Goal: Information Seeking & Learning: Learn about a topic

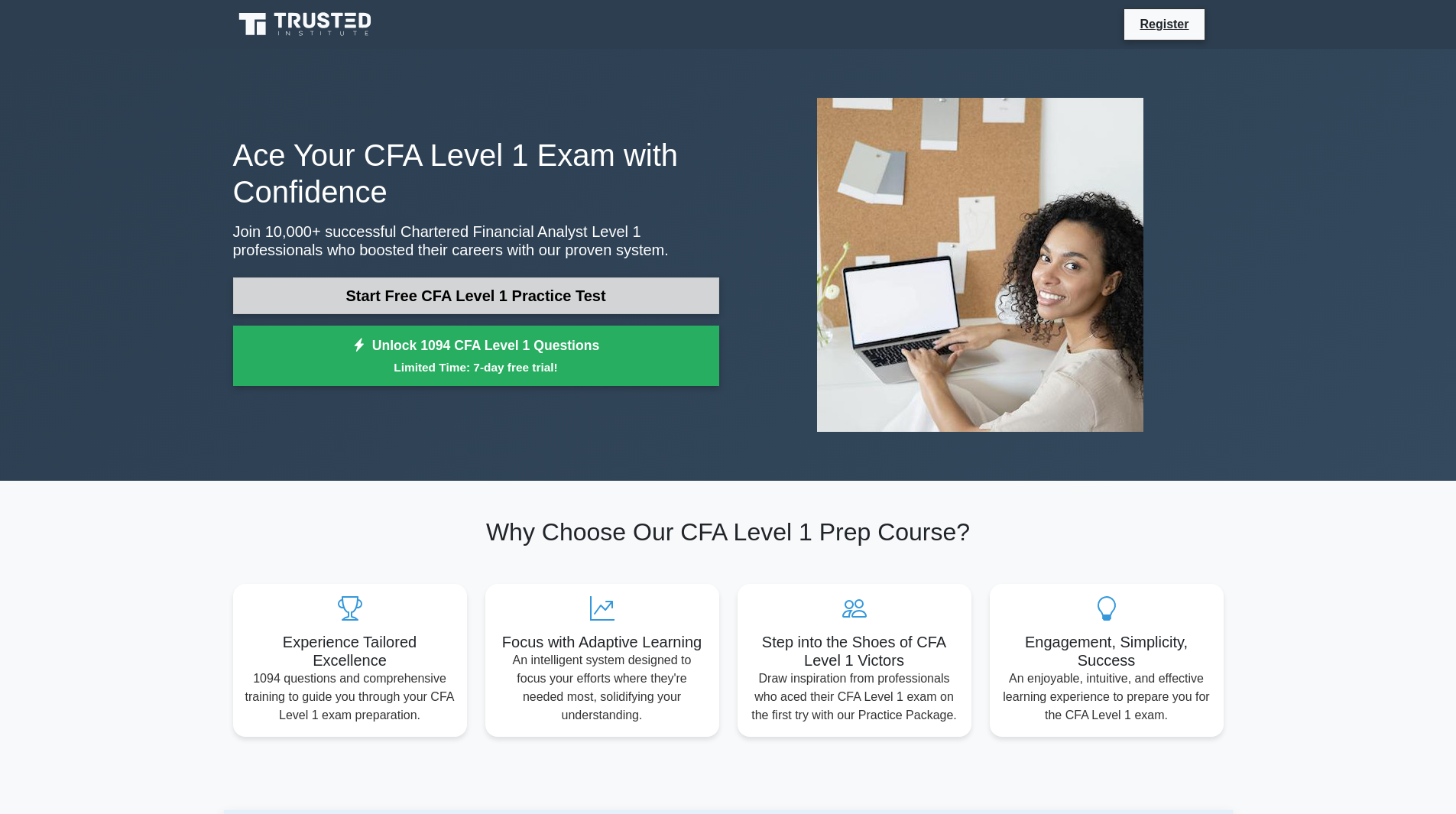
click at [543, 286] on link "Start Free CFA Level 1 Practice Test" at bounding box center [476, 295] width 486 height 36
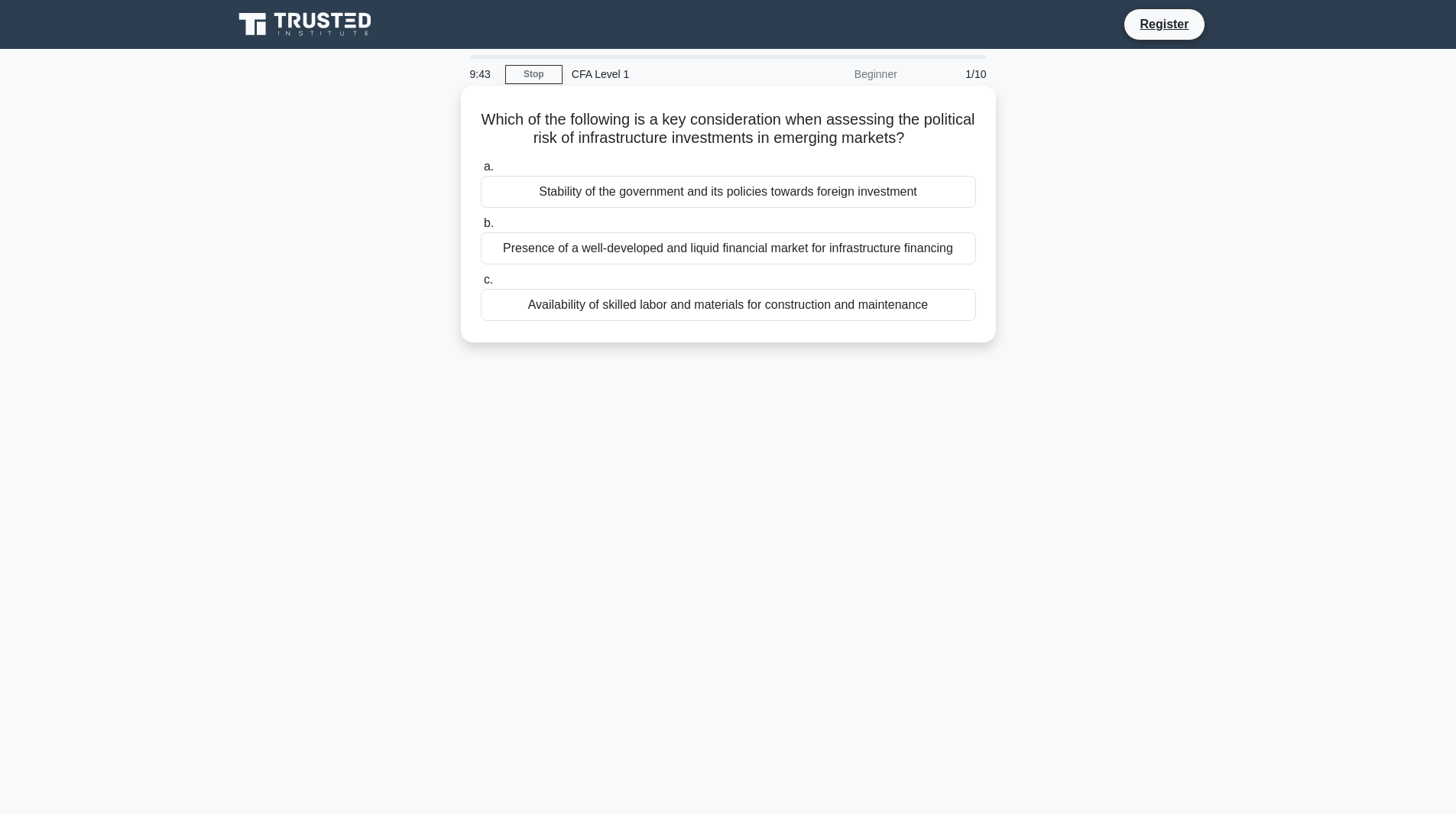
click at [859, 251] on div "Presence of a well-developed and liquid financial market for infrastructure fin…" at bounding box center [728, 248] width 496 height 32
click at [481, 228] on input "b. Presence of a well-developed and liquid financial market for infrastructure …" at bounding box center [481, 224] width 0 height 10
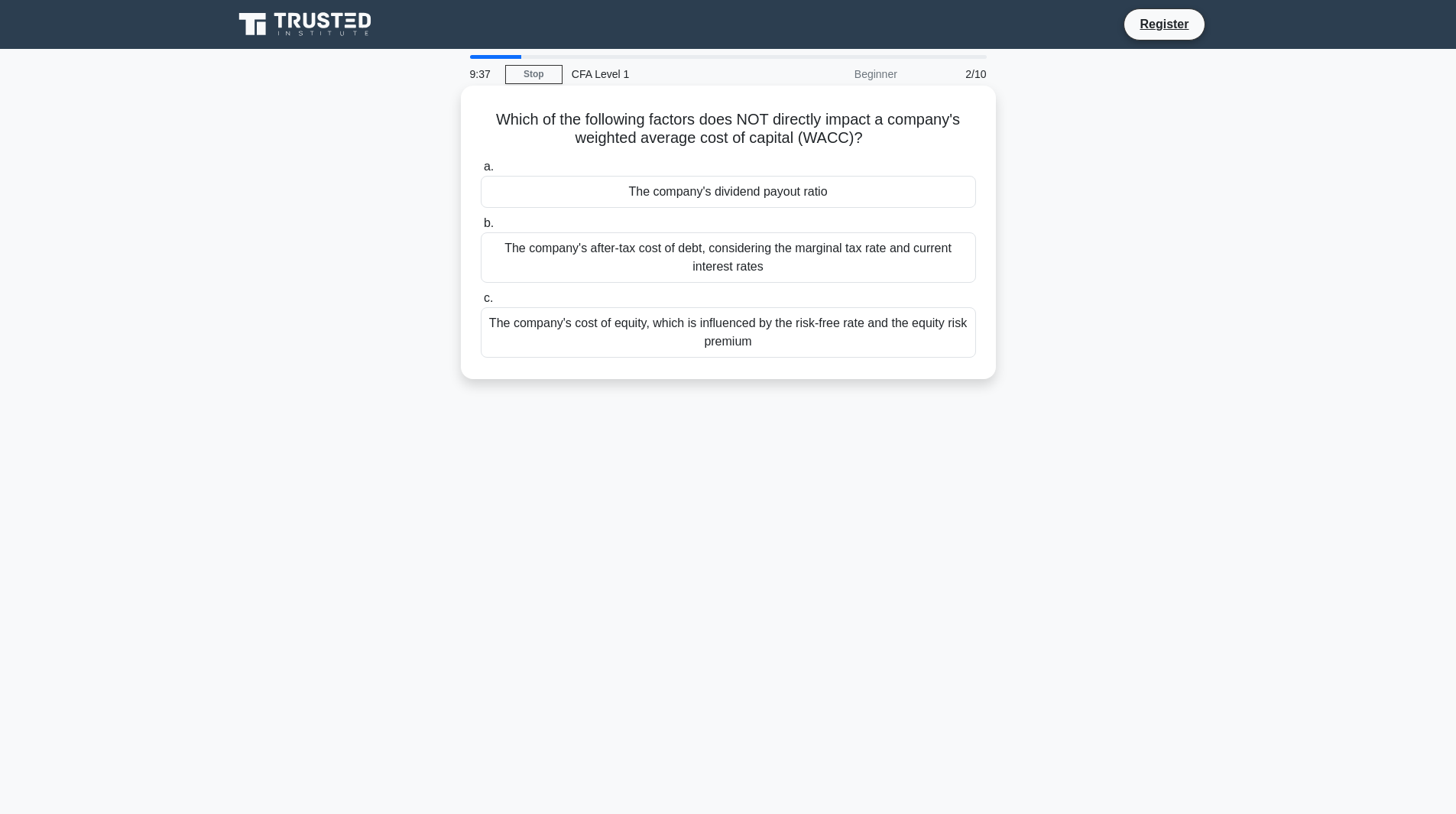
click at [790, 196] on div "The company's dividend payout ratio" at bounding box center [728, 192] width 496 height 32
click at [481, 172] on input "a. The company's dividend payout ratio" at bounding box center [481, 167] width 0 height 10
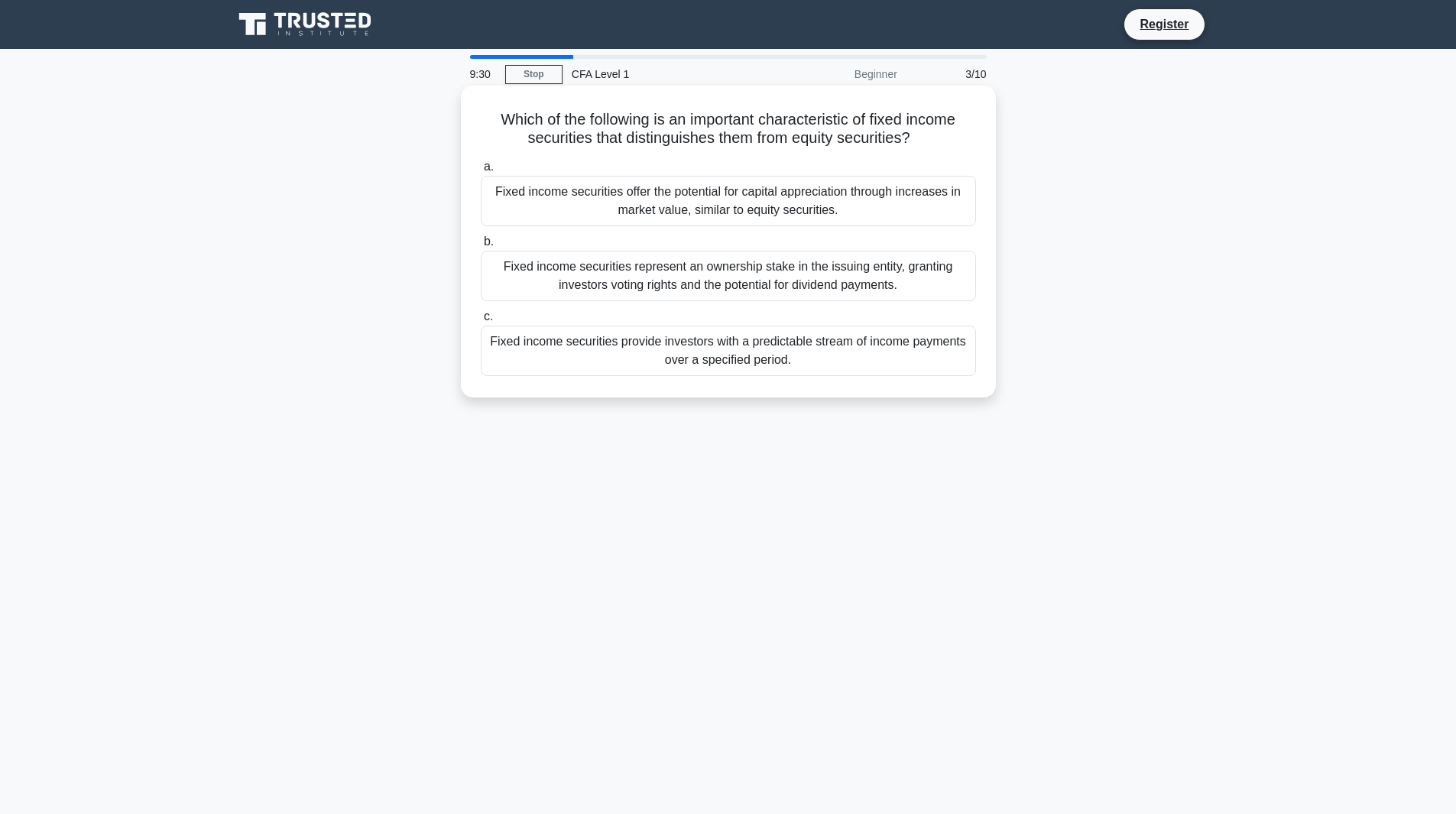
click at [876, 360] on div "Fixed income securities provide investors with a predictable stream of income p…" at bounding box center [728, 351] width 496 height 50
click at [481, 322] on input "c. Fixed income securities provide investors with a predictable stream of incom…" at bounding box center [481, 317] width 0 height 10
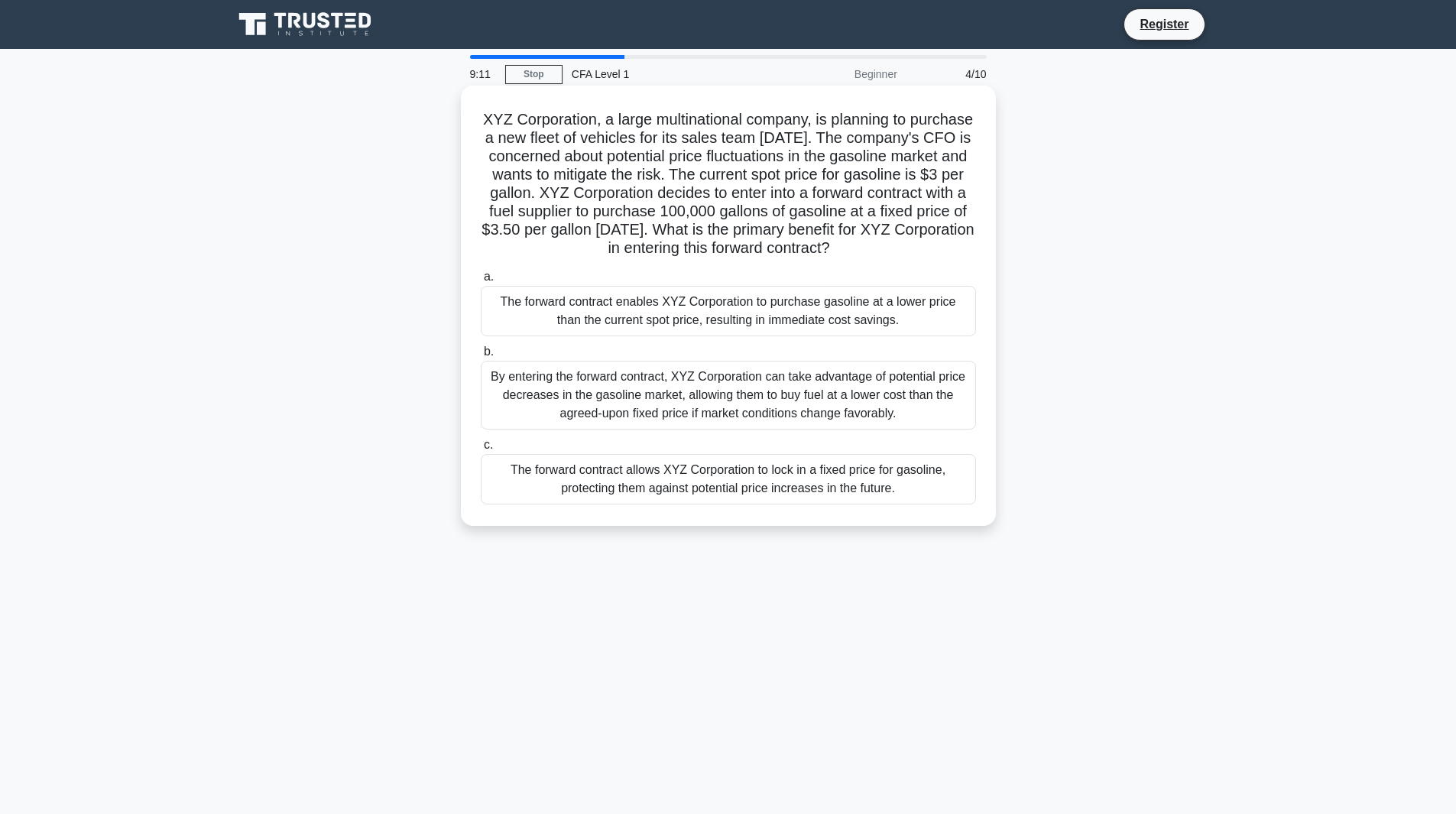
click at [903, 505] on div "The forward contract allows XYZ Corporation to lock in a fixed price for gasoli…" at bounding box center [728, 479] width 496 height 50
click at [481, 450] on input "c. The forward contract allows XYZ Corporation to lock in a fixed price for gas…" at bounding box center [481, 445] width 0 height 10
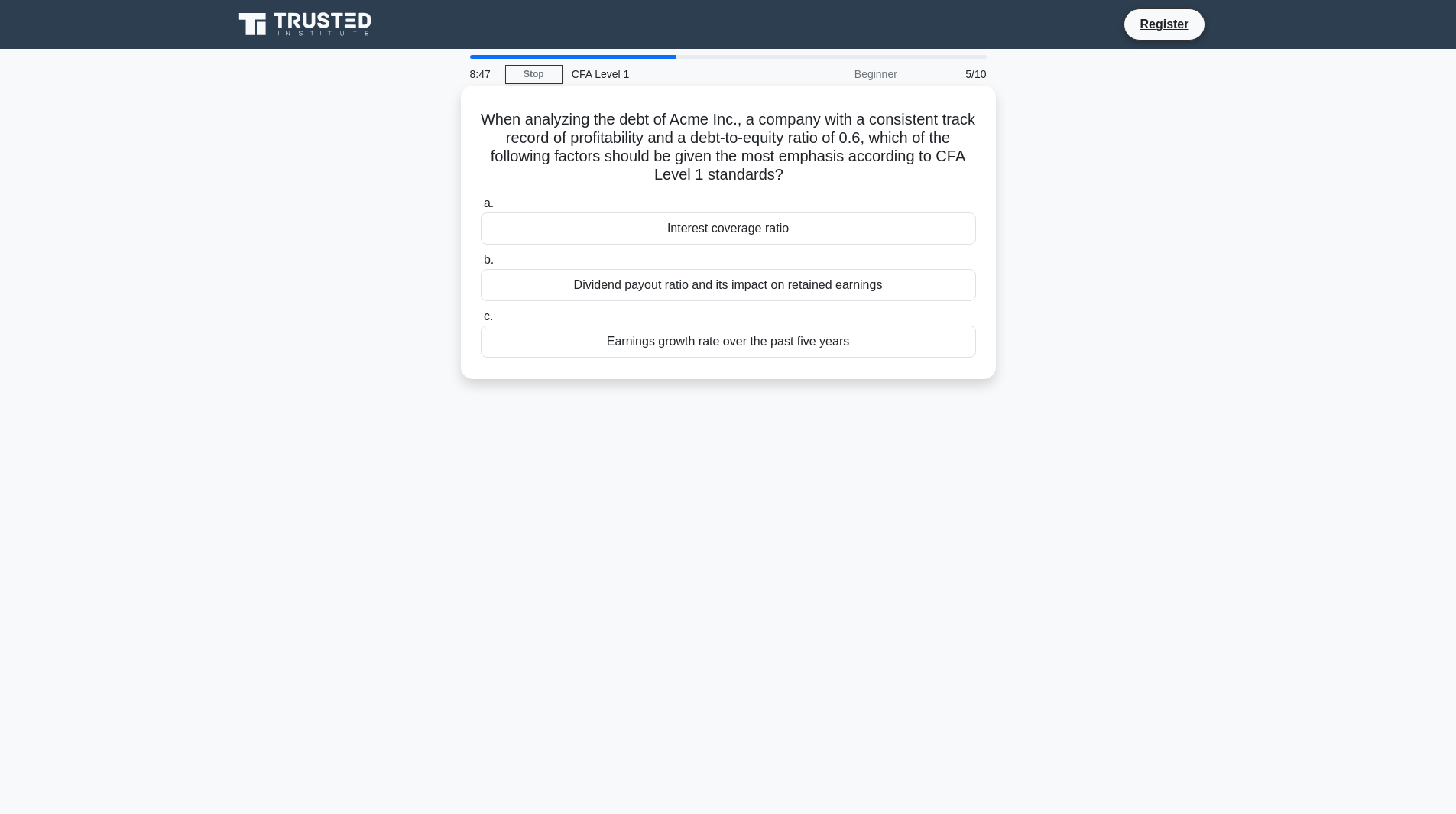
click at [813, 234] on div "Interest coverage ratio" at bounding box center [728, 228] width 496 height 32
click at [481, 209] on input "a. Interest coverage ratio" at bounding box center [481, 203] width 0 height 10
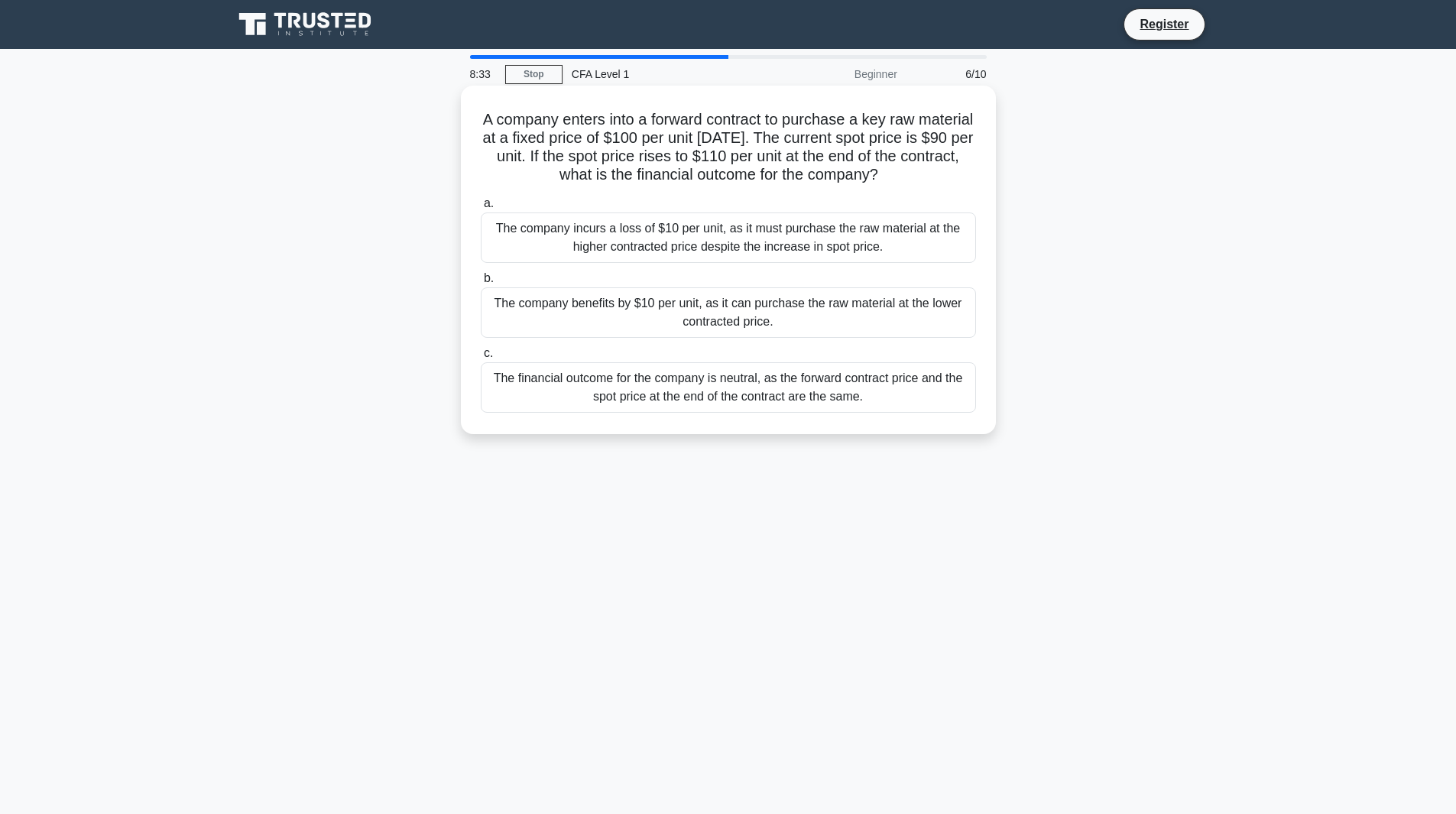
click at [845, 324] on div "The company benefits by $10 per unit, as it can purchase the raw material at th…" at bounding box center [728, 313] width 496 height 50
click at [481, 283] on input "b. The company benefits by $10 per unit, as it can purchase the raw material at…" at bounding box center [481, 278] width 0 height 10
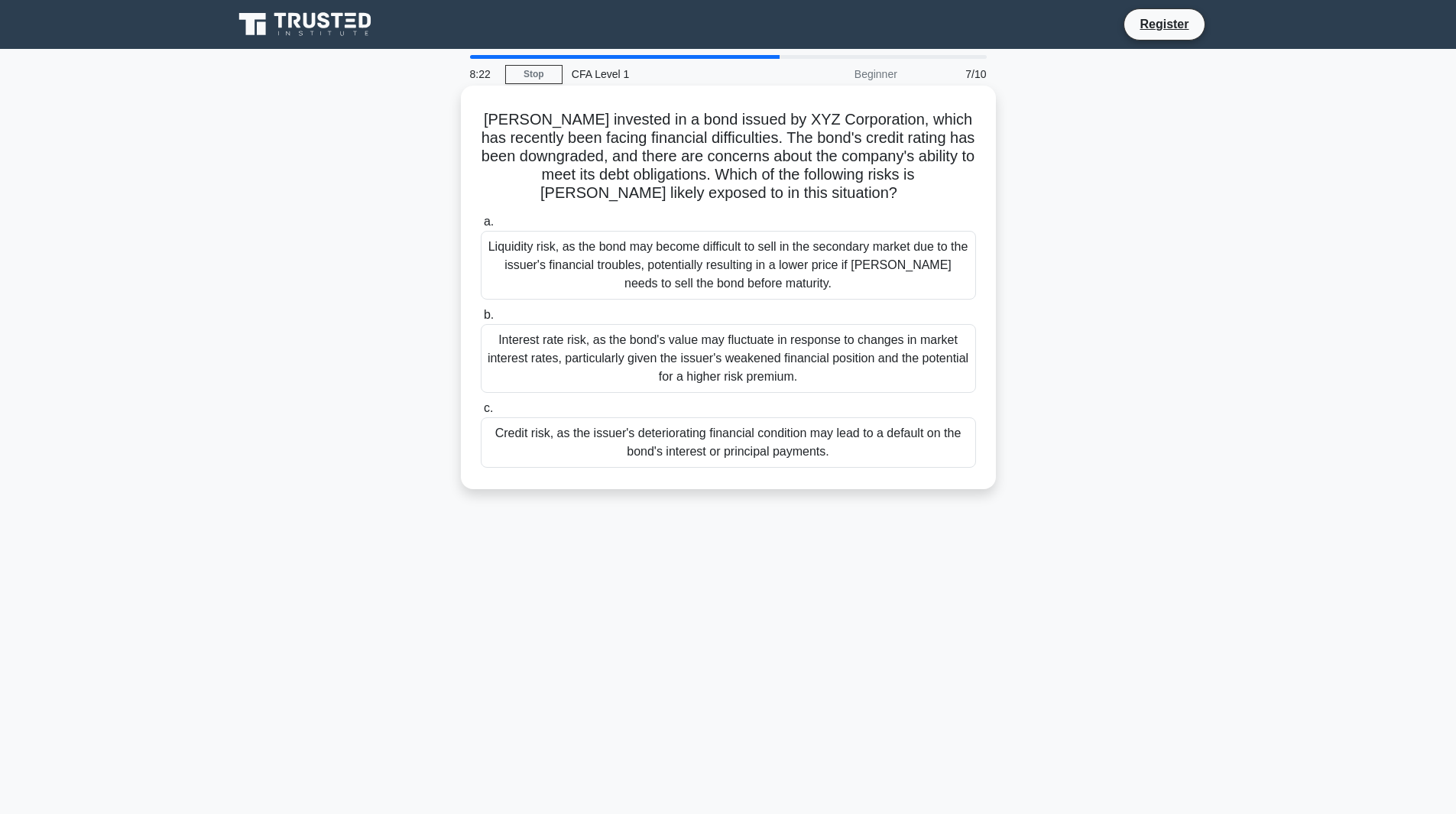
click at [874, 440] on div "Credit risk, as the issuer's deteriorating financial condition may lead to a de…" at bounding box center [728, 442] width 496 height 50
click at [481, 414] on input "c. Credit risk, as the issuer's deteriorating financial condition may lead to a…" at bounding box center [481, 408] width 0 height 10
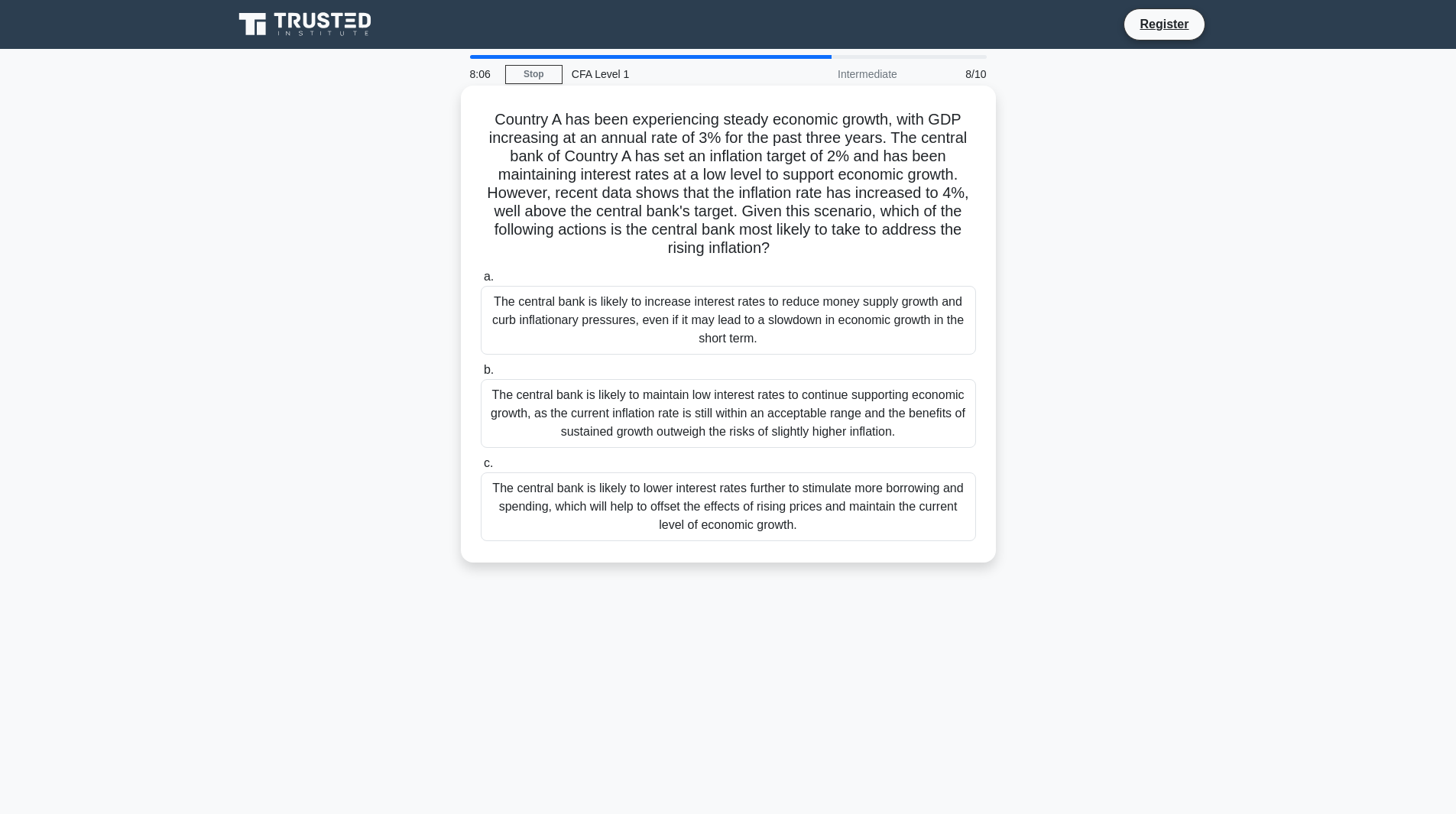
click at [822, 330] on div "The central bank is likely to increase interest rates to reduce money supply gr…" at bounding box center [728, 320] width 496 height 69
click at [481, 282] on input "a. The central bank is likely to increase interest rates to reduce money supply…" at bounding box center [481, 277] width 0 height 10
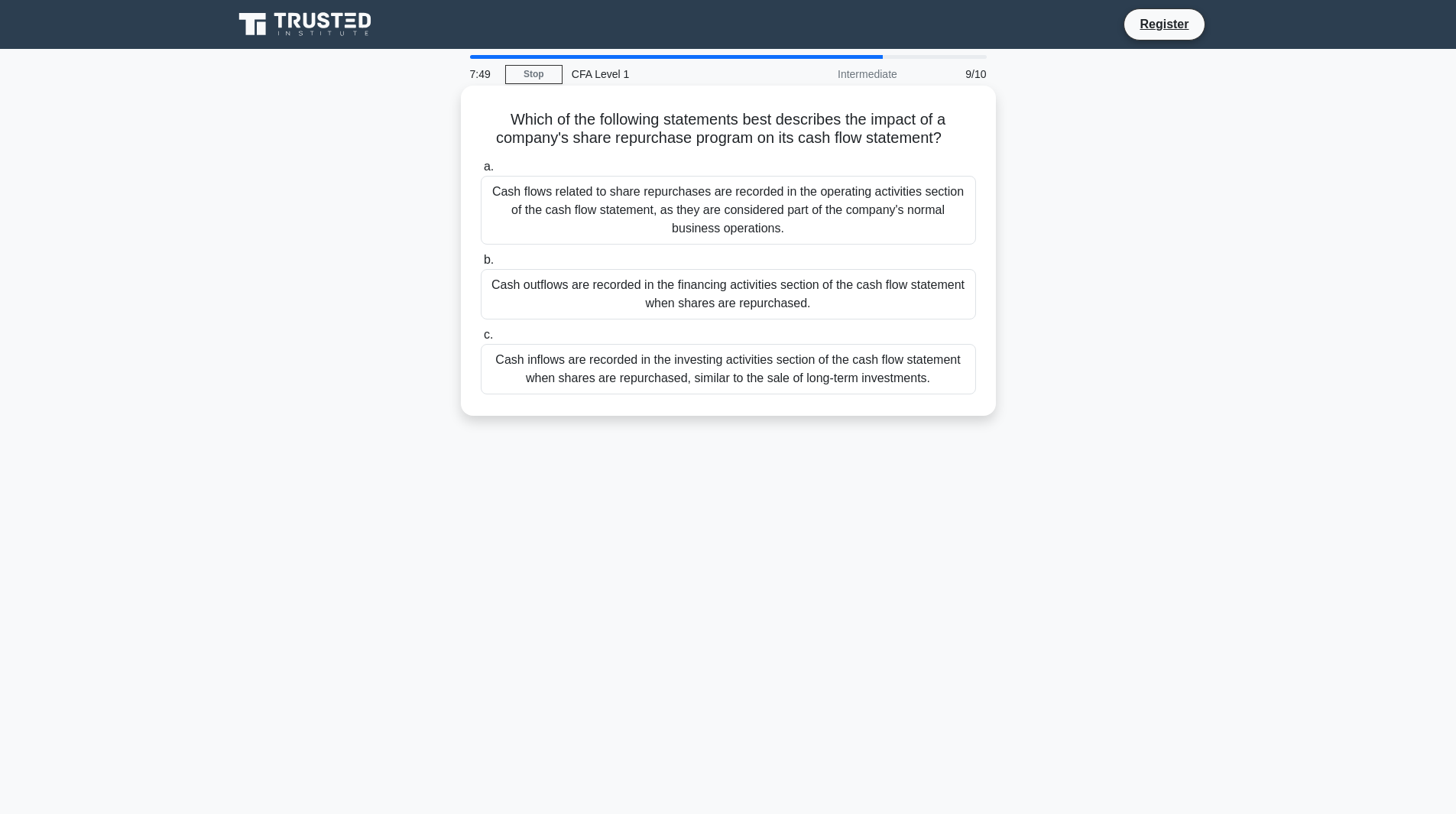
click at [829, 296] on div "Cash outflows are recorded in the financing activities section of the cash flow…" at bounding box center [728, 294] width 496 height 50
click at [481, 265] on input "b. Cash outflows are recorded in the financing activities section of the cash f…" at bounding box center [481, 260] width 0 height 10
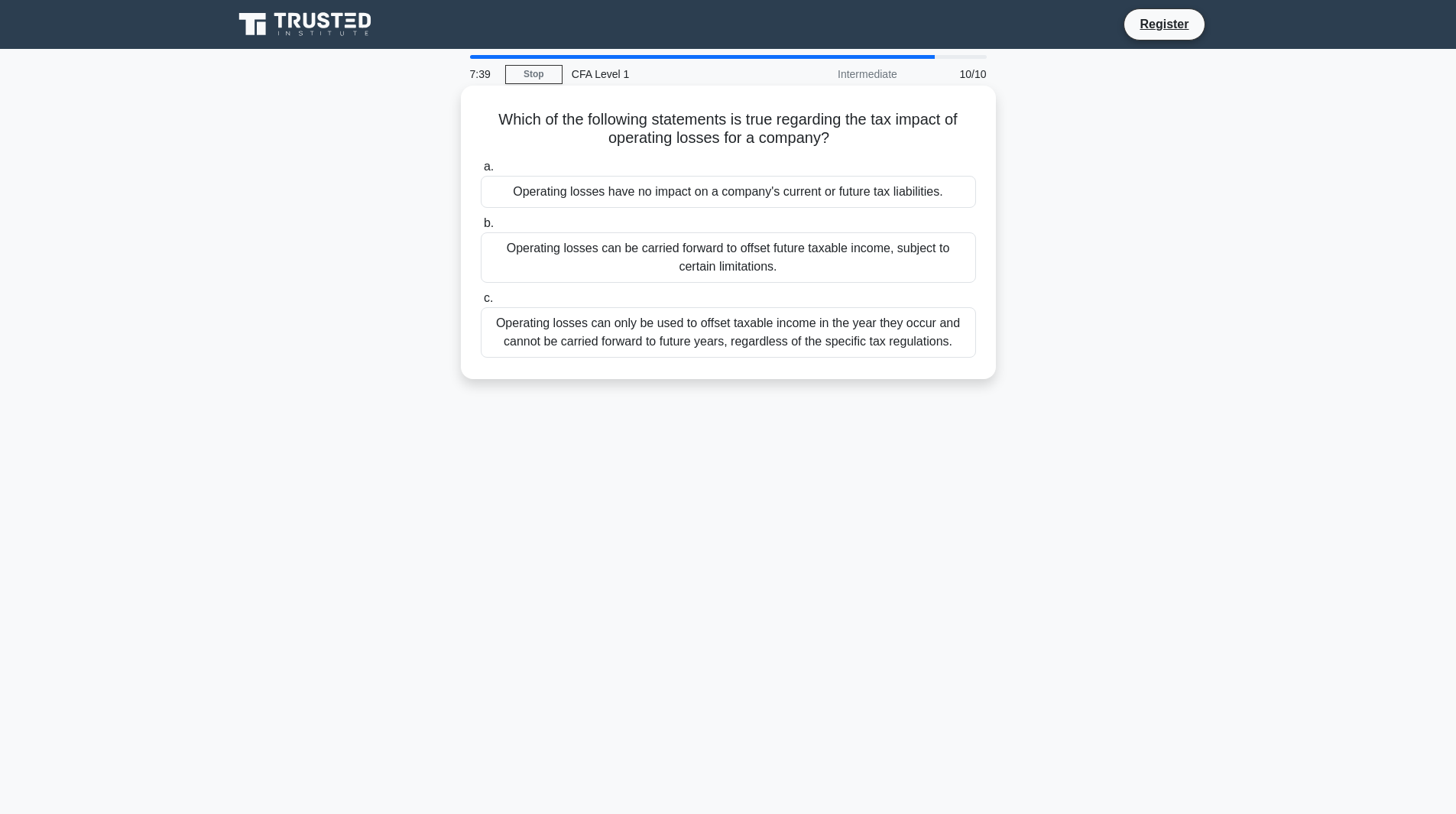
click at [836, 256] on div "Operating losses can be carried forward to offset future taxable income, subjec…" at bounding box center [728, 257] width 496 height 50
click at [481, 228] on input "b. Operating losses can be carried forward to offset future taxable income, sub…" at bounding box center [481, 224] width 0 height 10
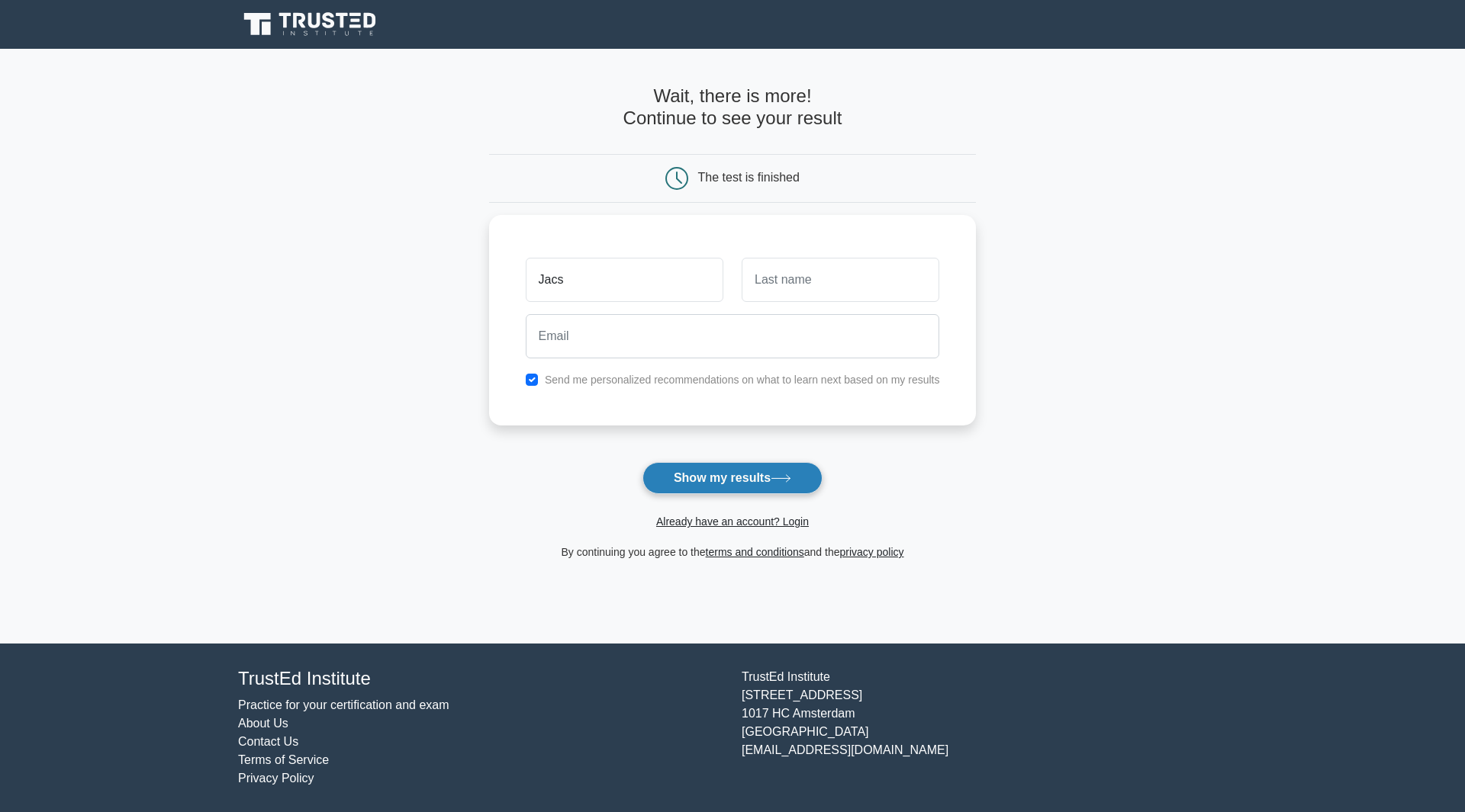
click at [692, 468] on button "Show my results" at bounding box center [732, 478] width 180 height 32
click at [622, 295] on input "Jacs" at bounding box center [624, 276] width 198 height 45
click at [636, 286] on input "Jacs" at bounding box center [624, 276] width 198 height 45
type input "Alex"
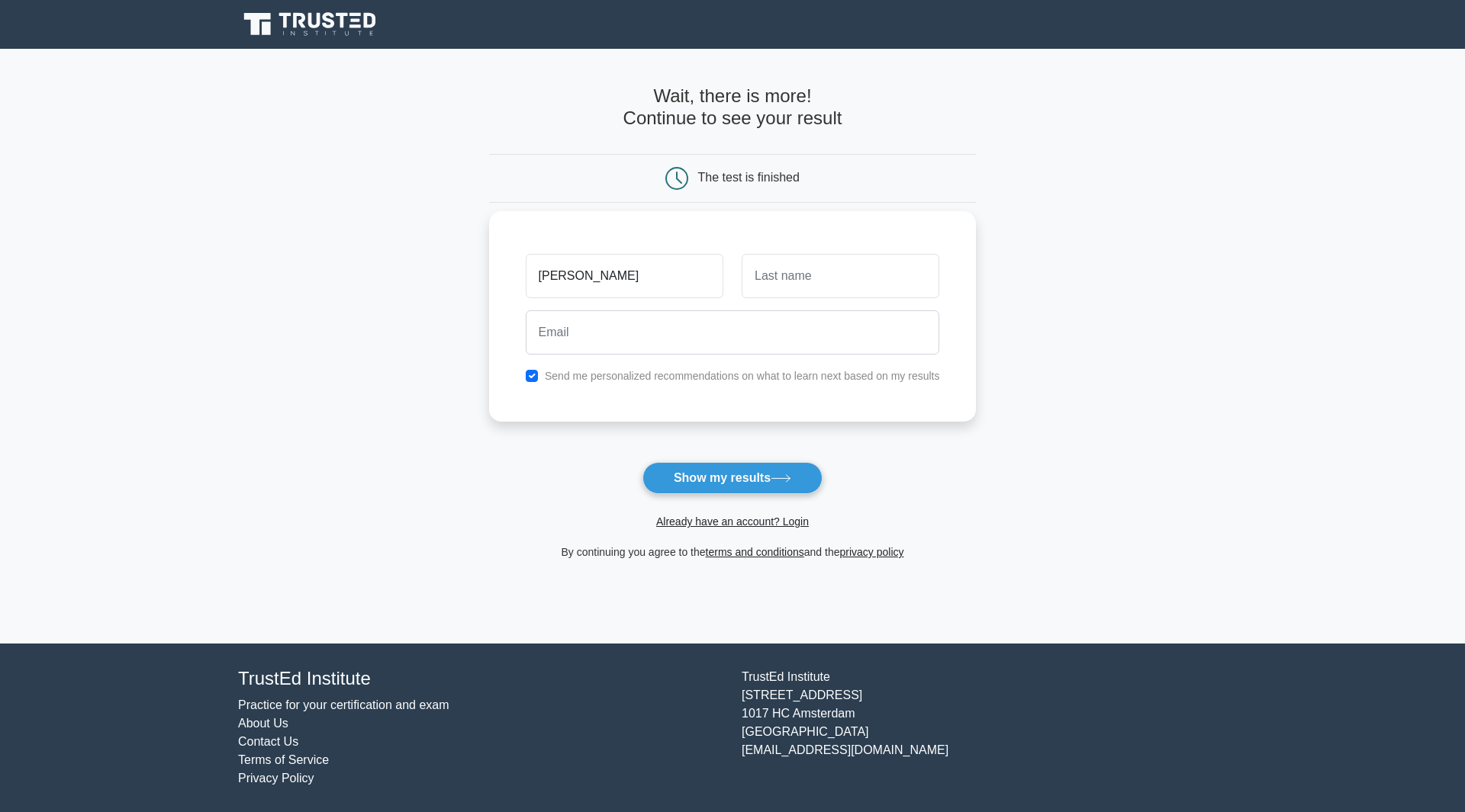
click at [904, 307] on div at bounding box center [732, 332] width 432 height 57
click at [904, 293] on input "text" at bounding box center [840, 276] width 198 height 45
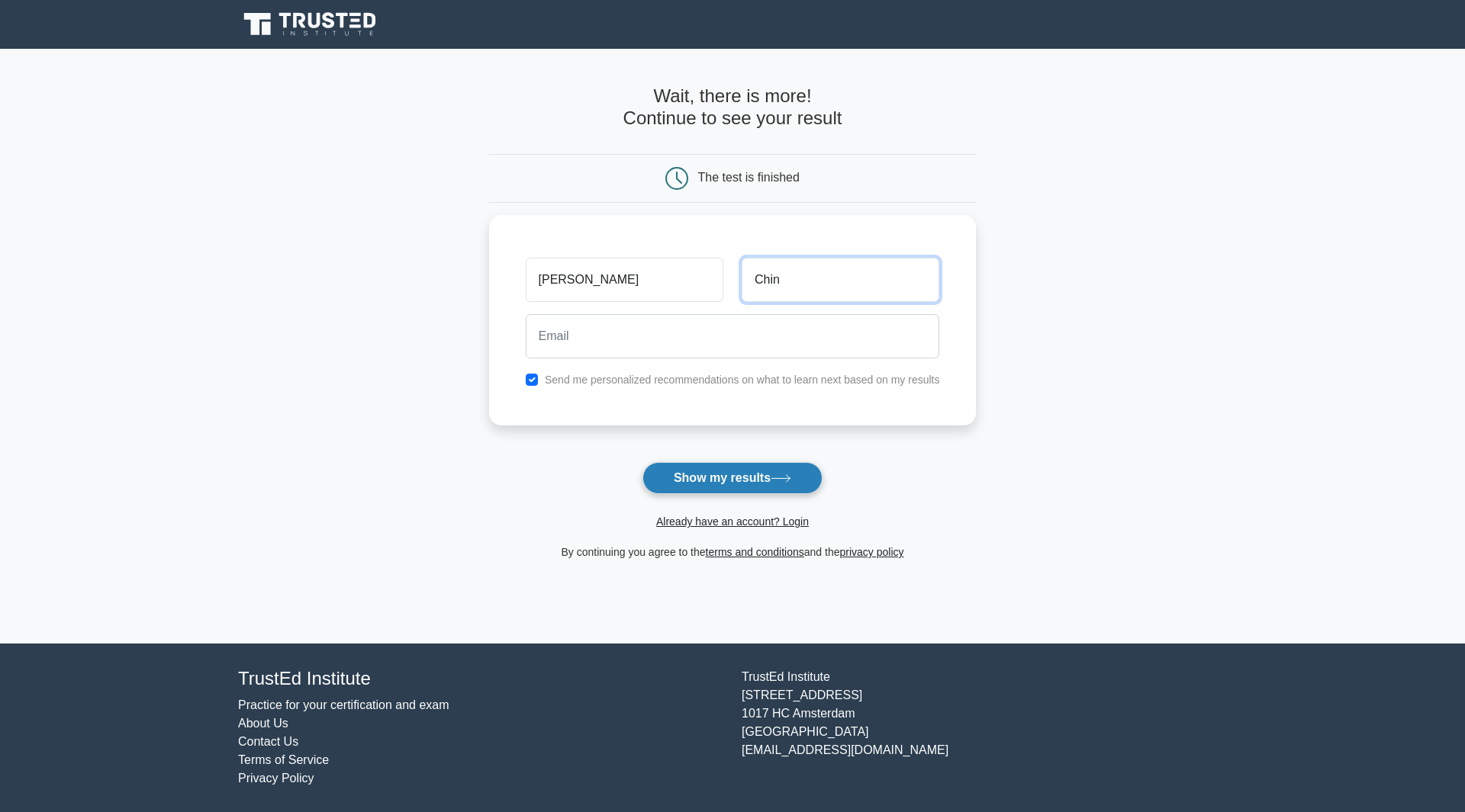
type input "Chin"
click at [791, 475] on icon at bounding box center [781, 478] width 20 height 8
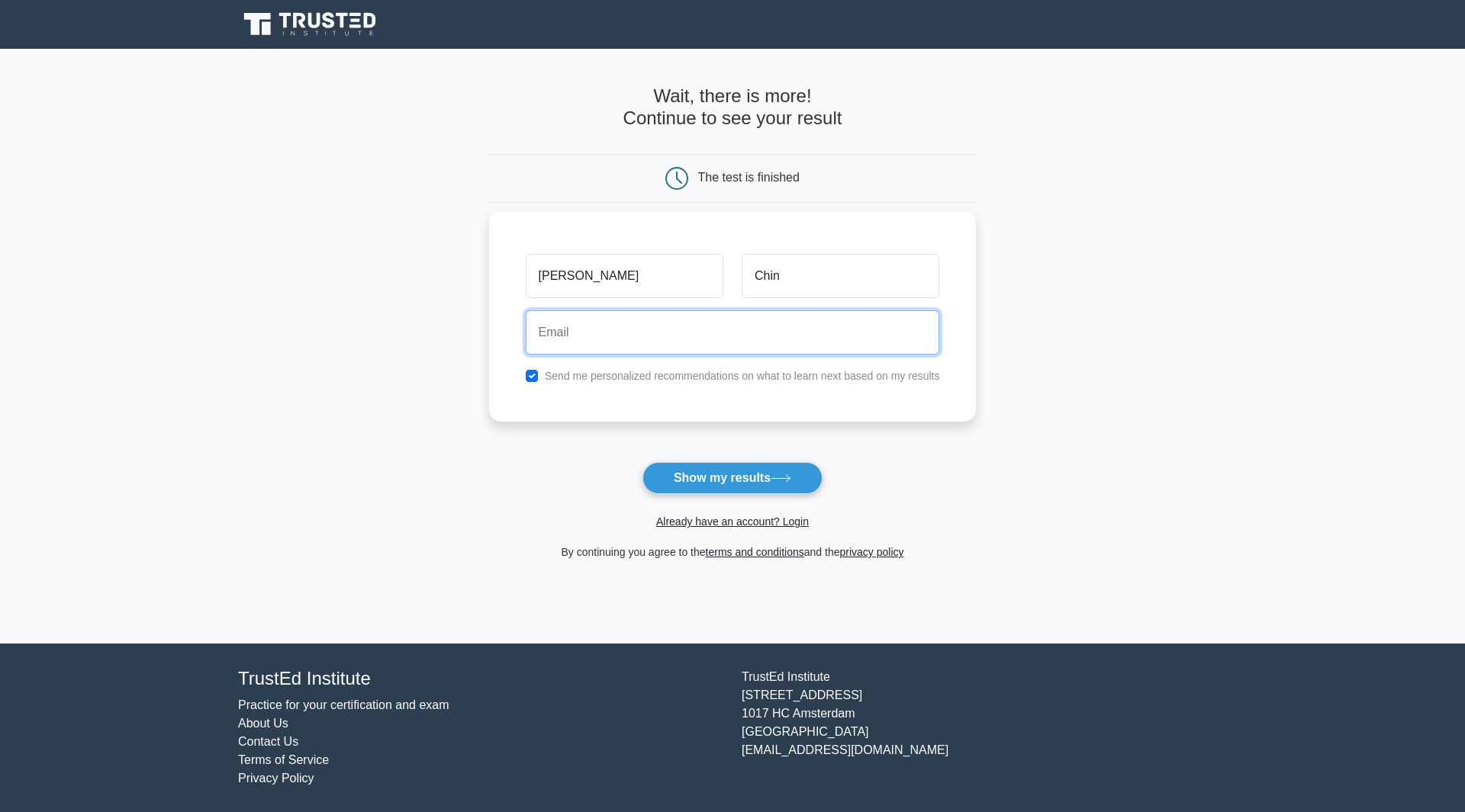
click at [732, 334] on input "email" at bounding box center [732, 333] width 415 height 45
type input "a"
type input "y"
type input "c"
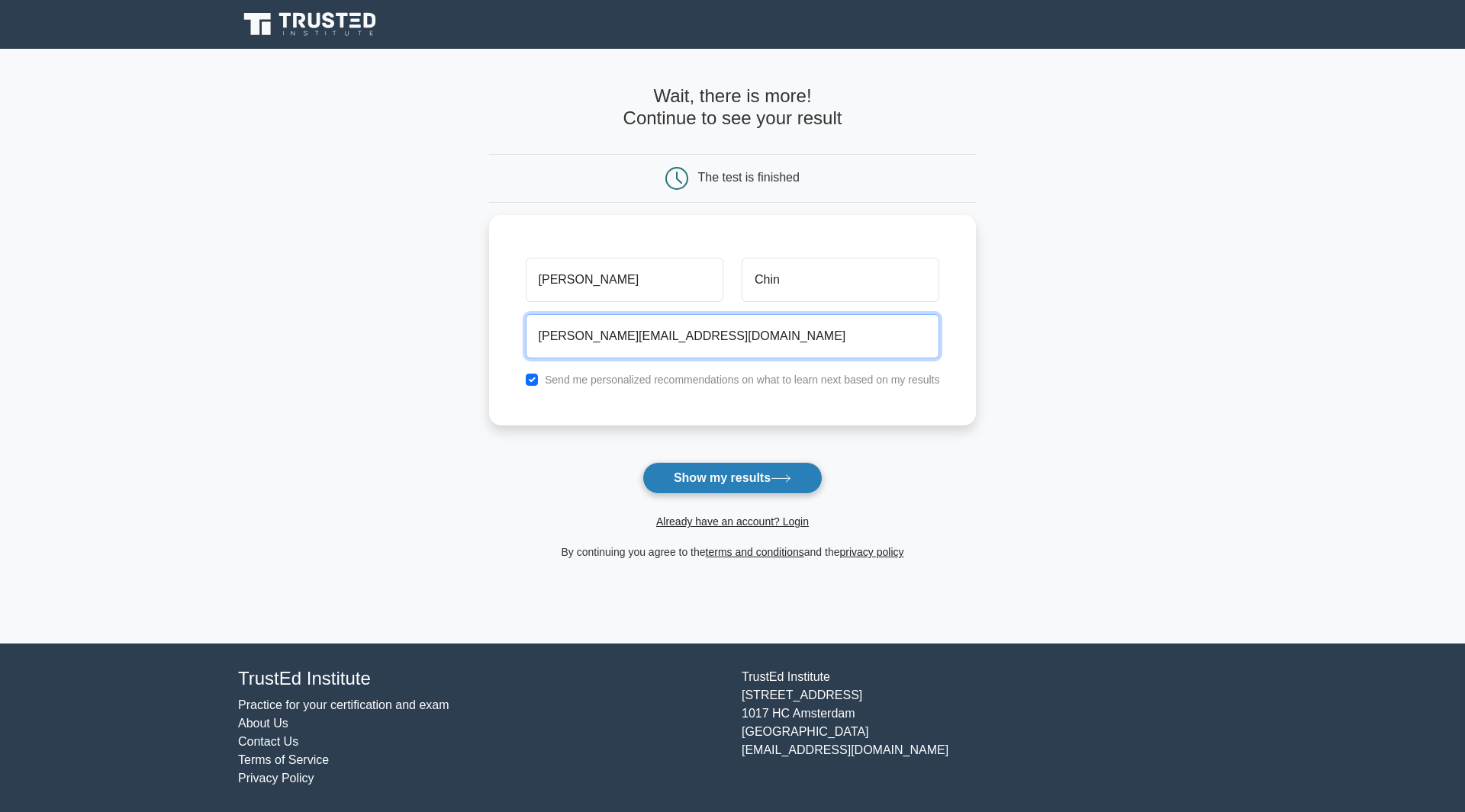
type input "alexchin@gmail.com"
click at [725, 474] on button "Show my results" at bounding box center [732, 478] width 180 height 32
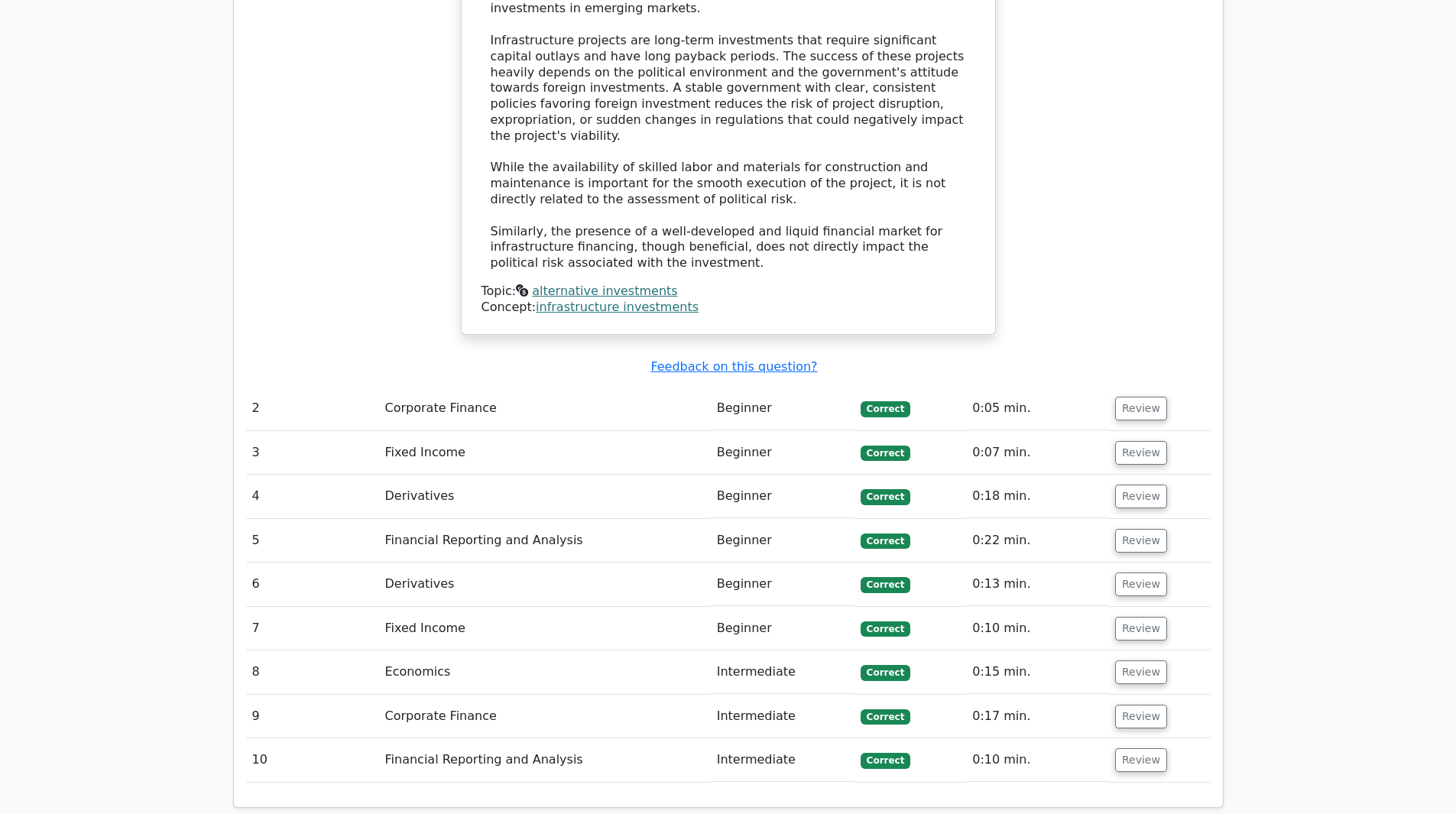
scroll to position [1299, 0]
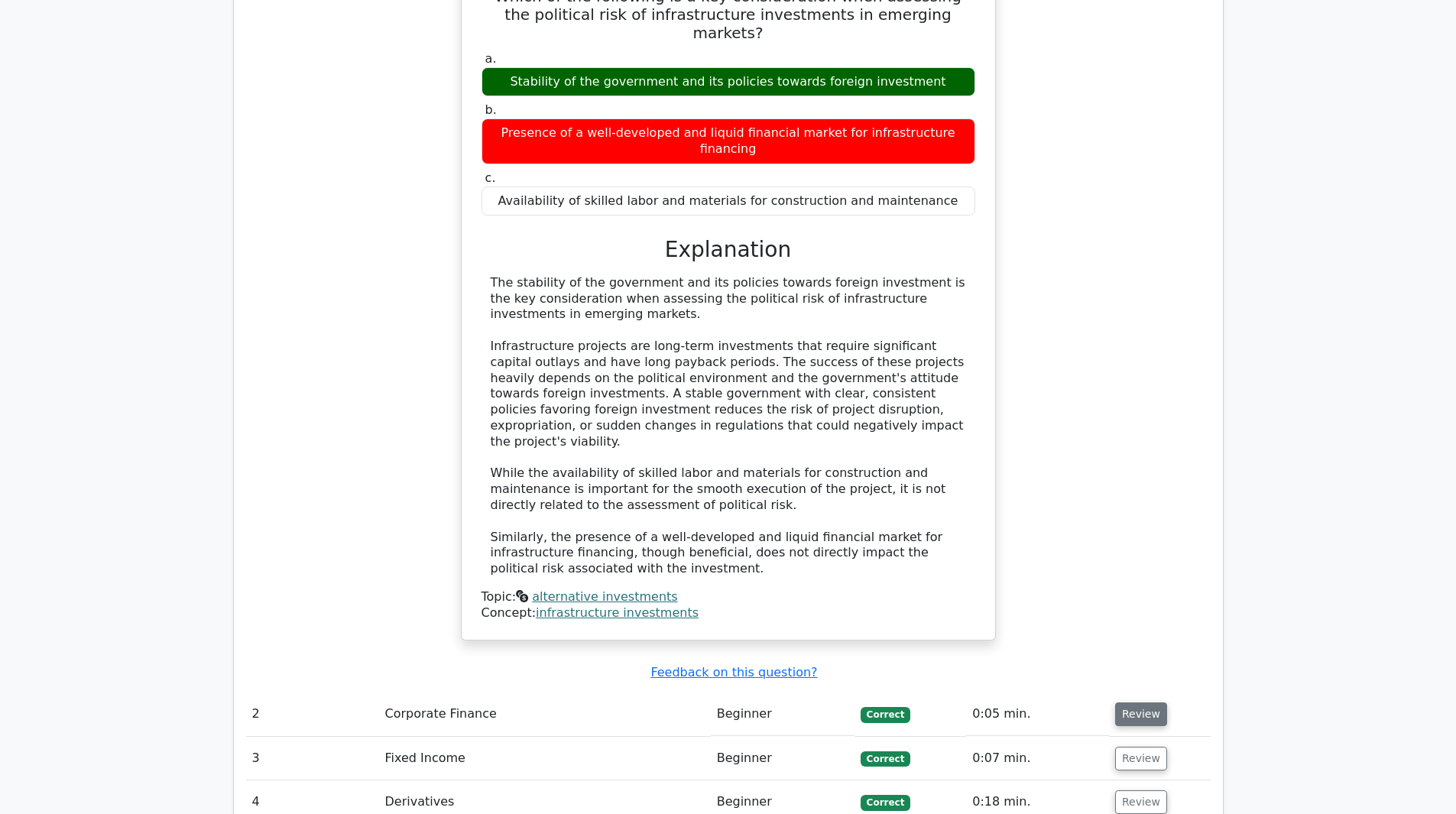
click at [1147, 702] on button "Review" at bounding box center [1141, 713] width 52 height 23
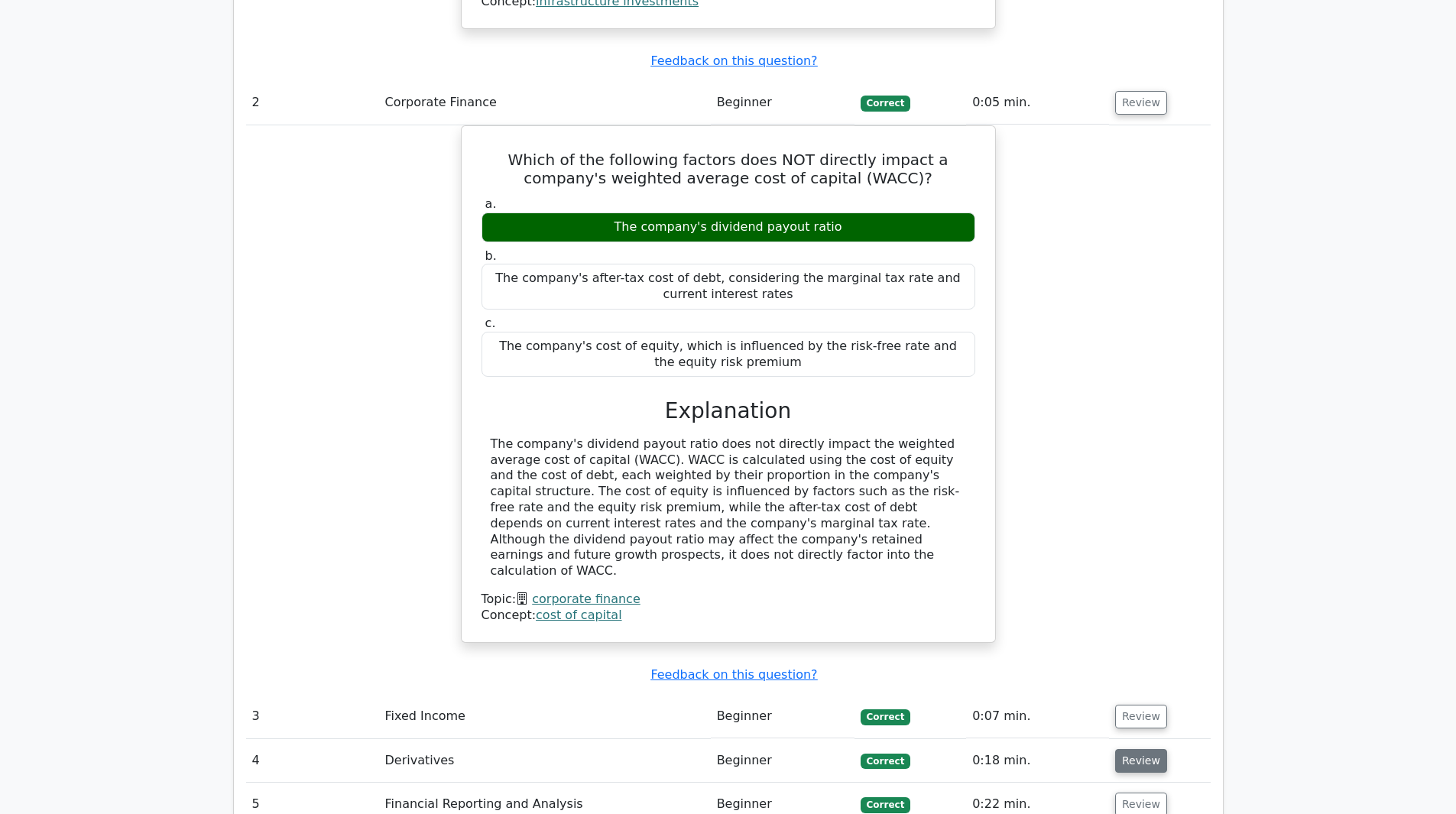
scroll to position [1988, 0]
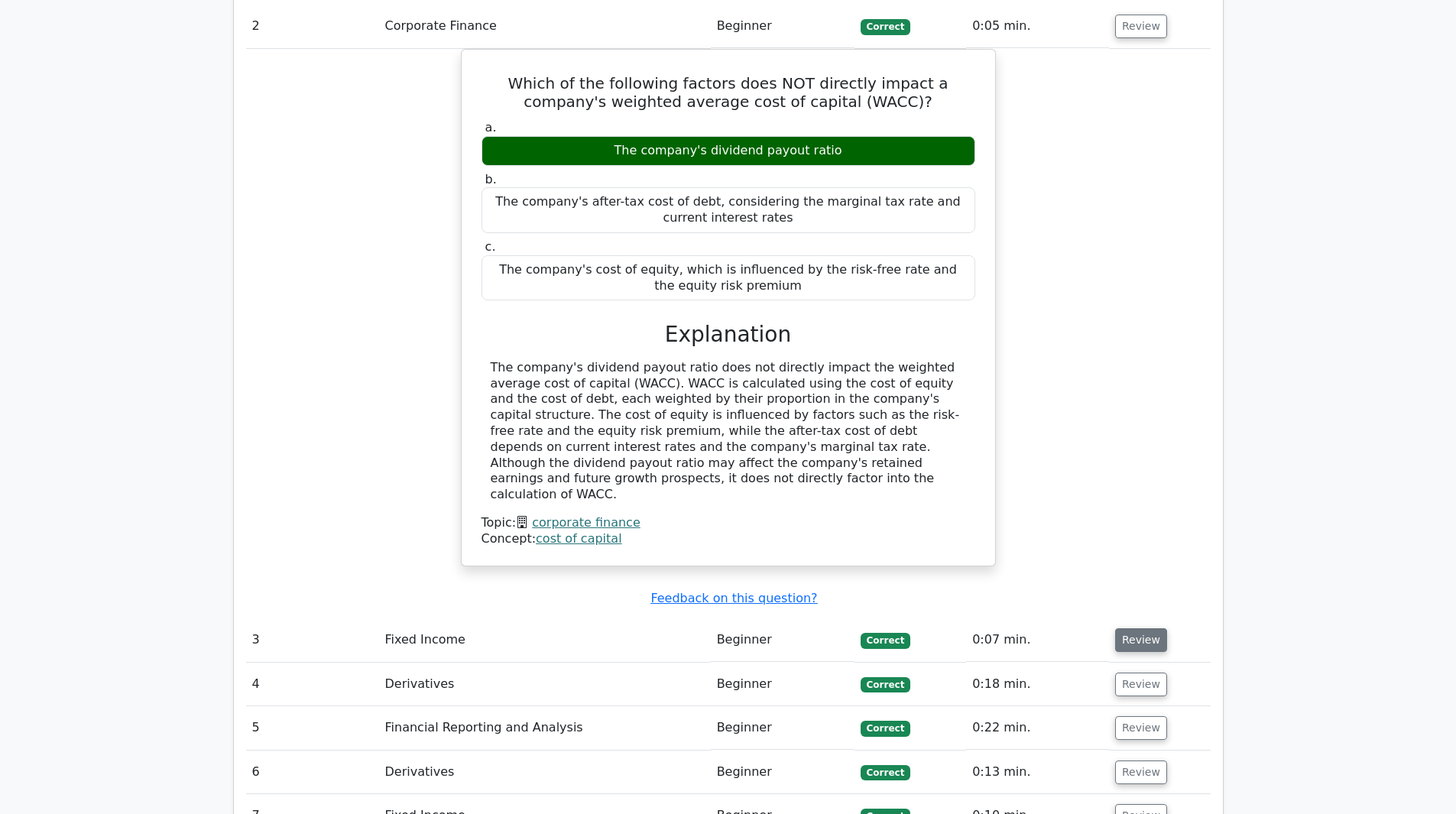
click at [1123, 629] on button "Review" at bounding box center [1141, 640] width 52 height 23
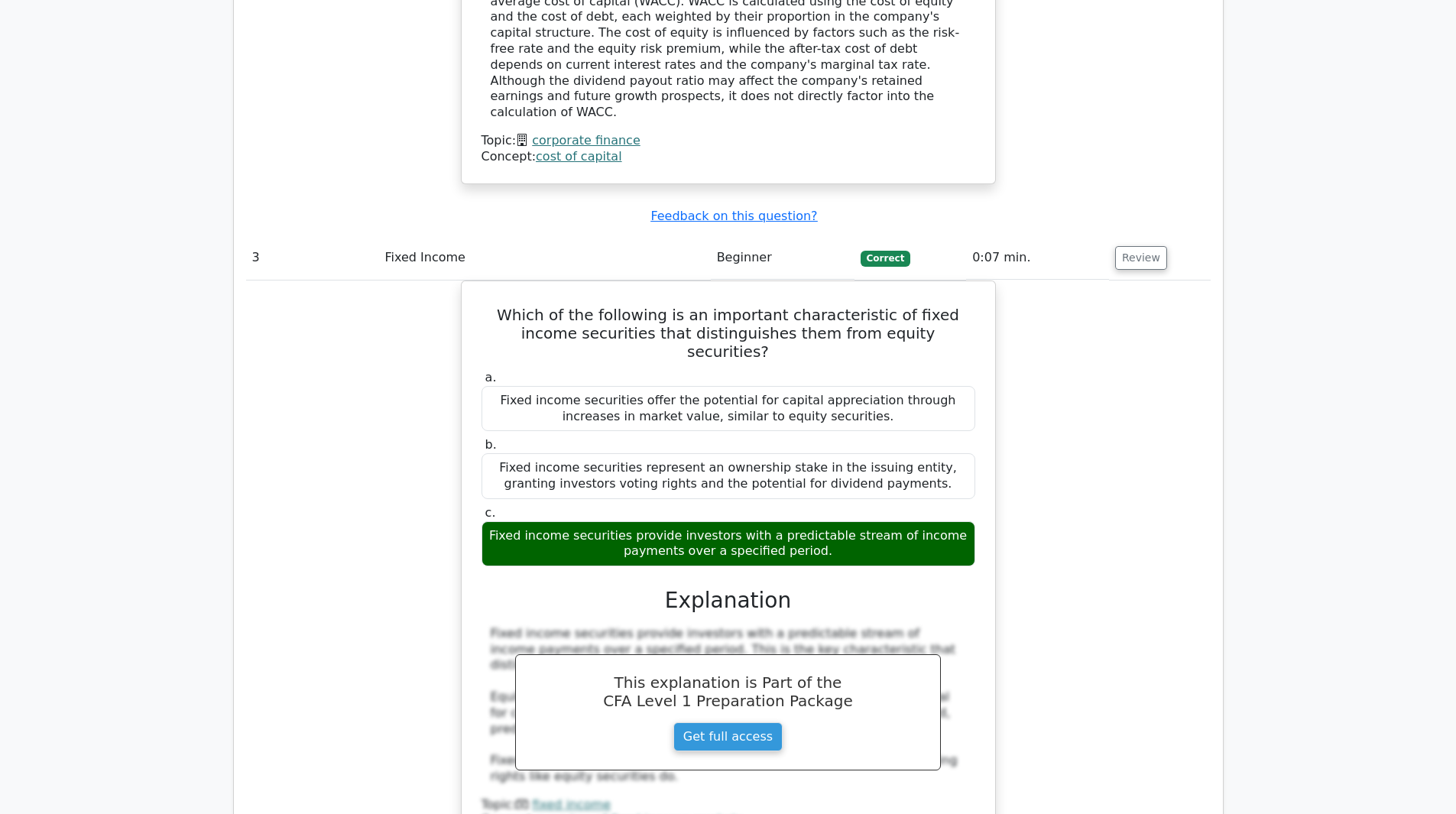
scroll to position [2522, 0]
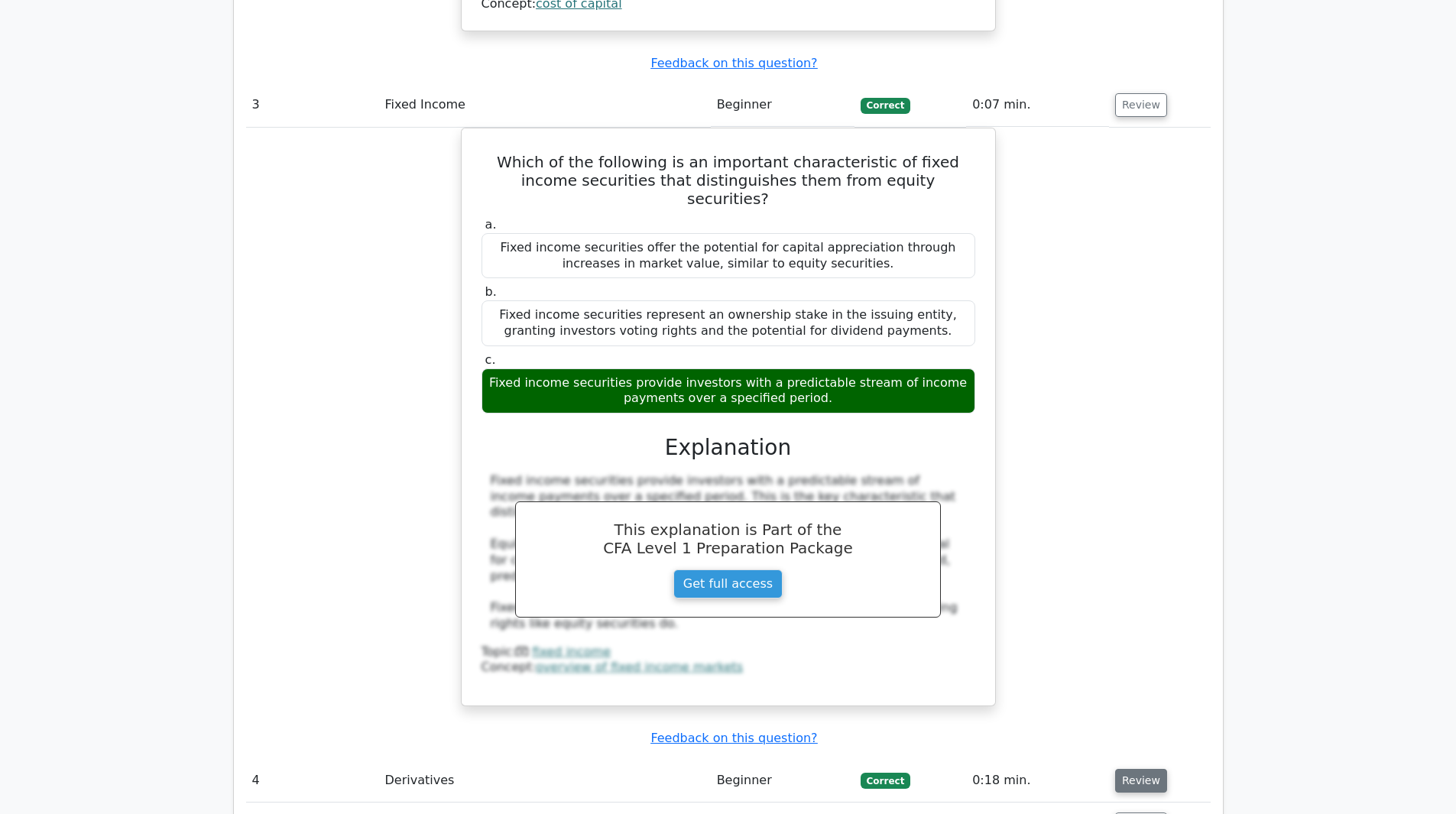
click at [1156, 769] on button "Review" at bounding box center [1141, 780] width 52 height 23
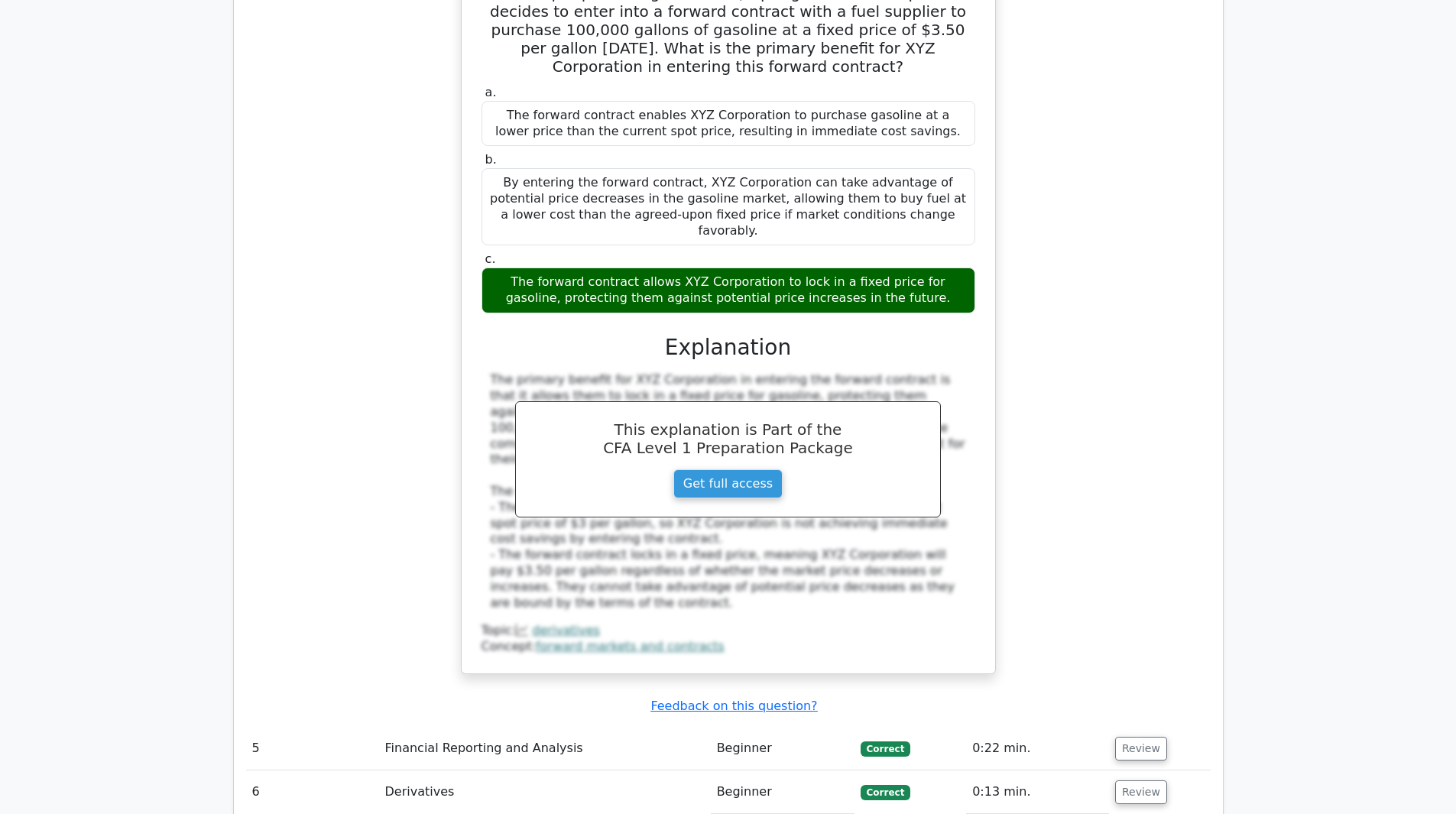
scroll to position [3592, 0]
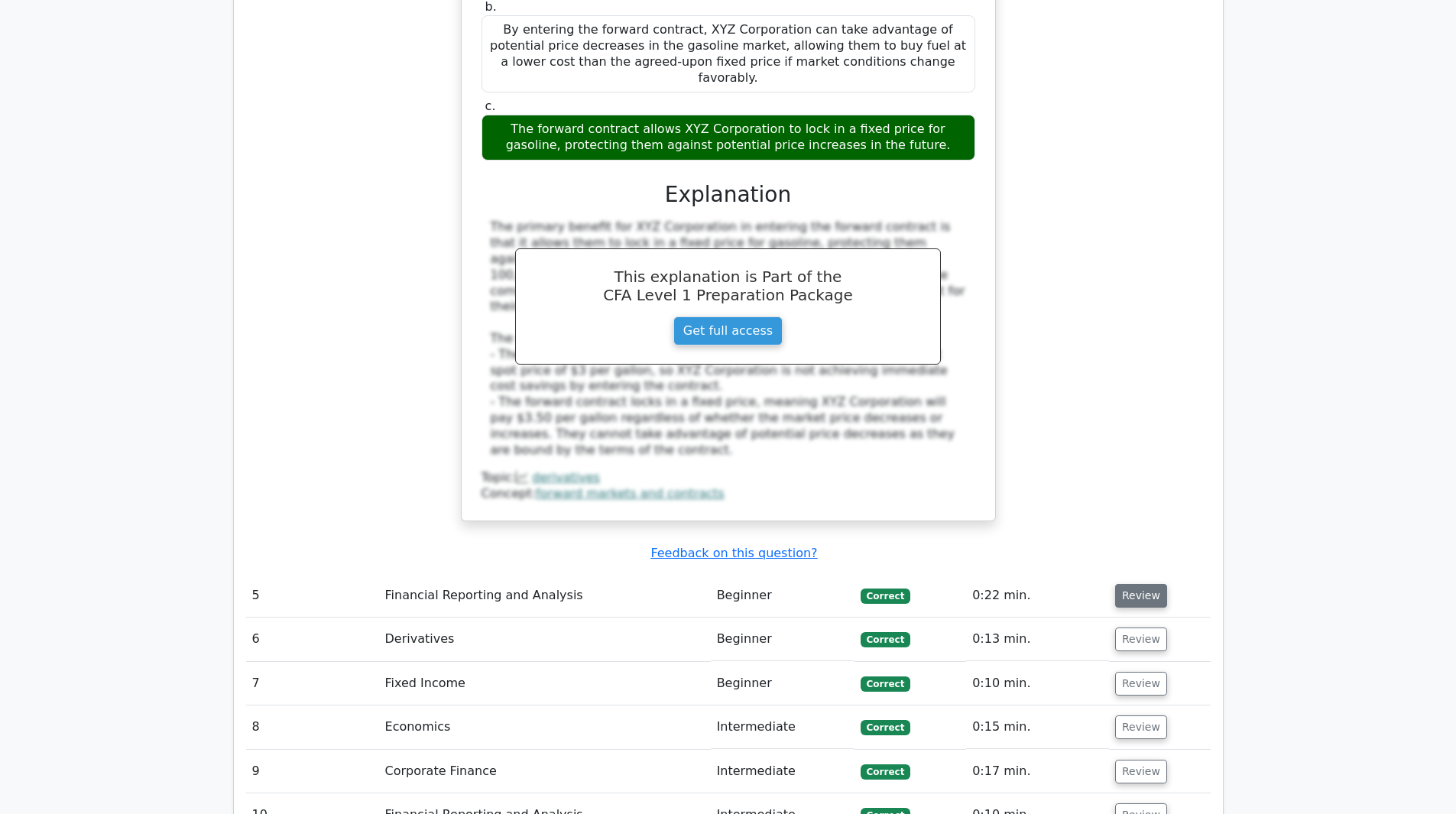
click at [1140, 584] on button "Review" at bounding box center [1141, 595] width 52 height 23
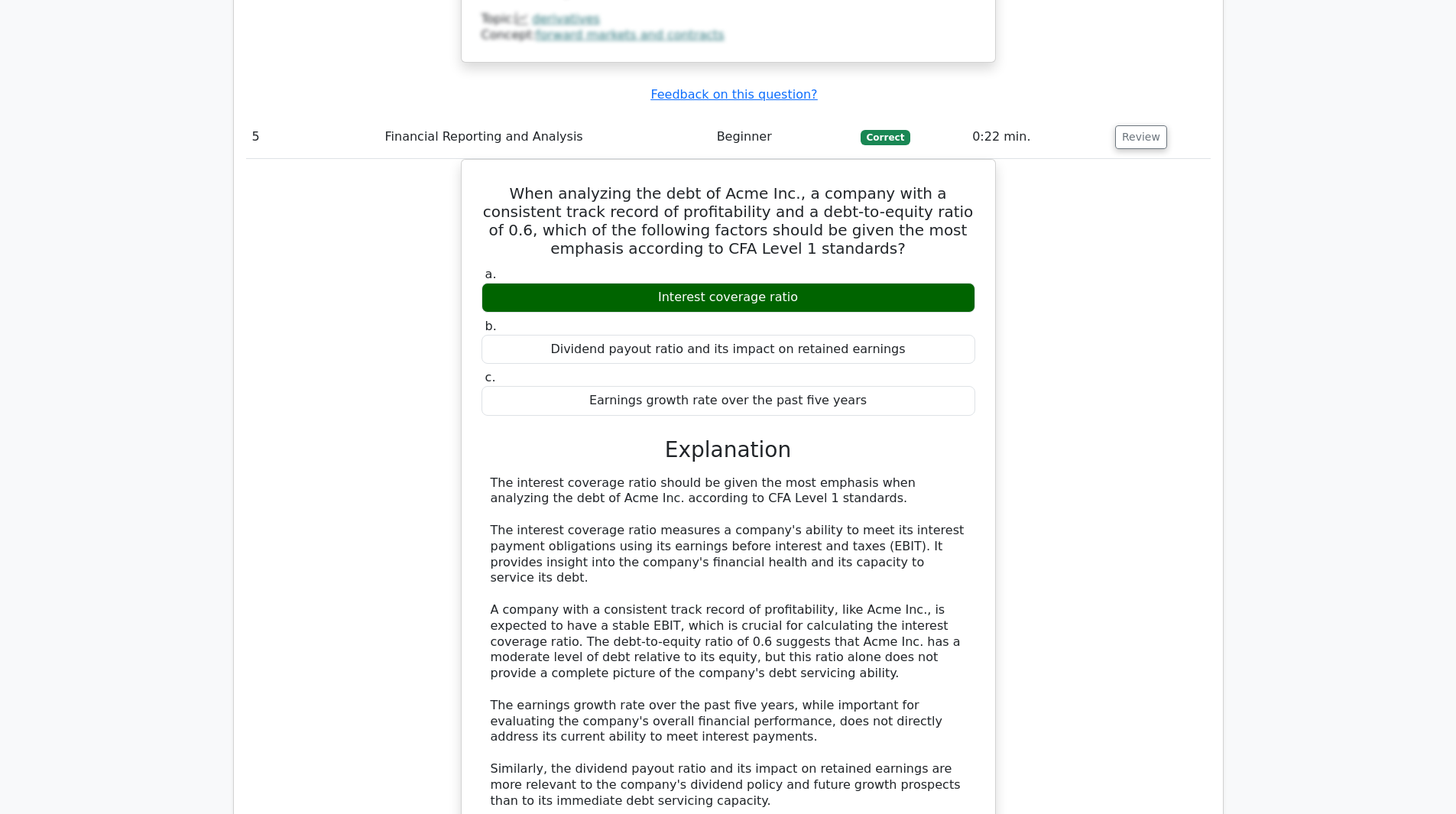
scroll to position [4204, 0]
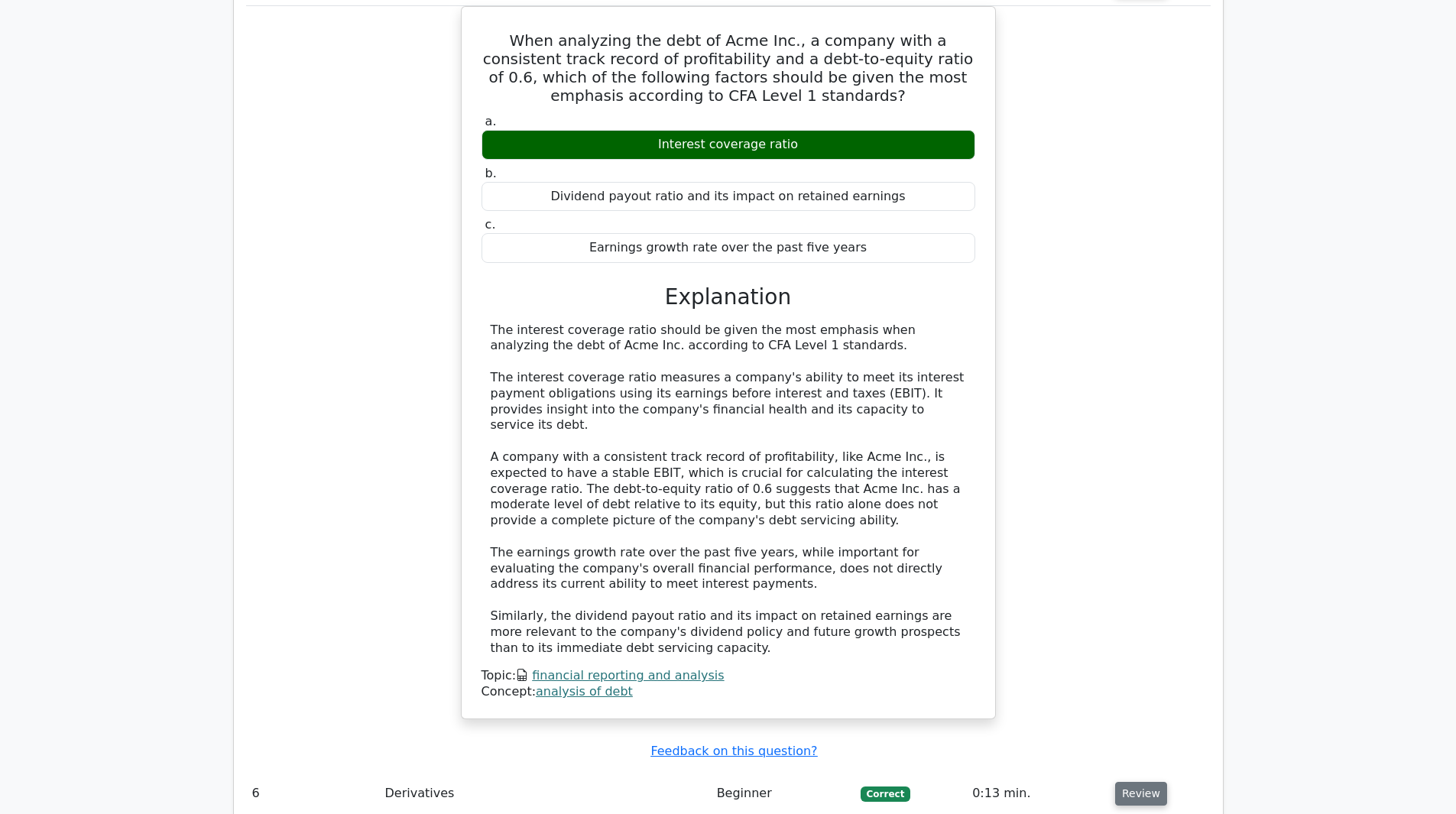
click at [1143, 782] on button "Review" at bounding box center [1141, 794] width 52 height 23
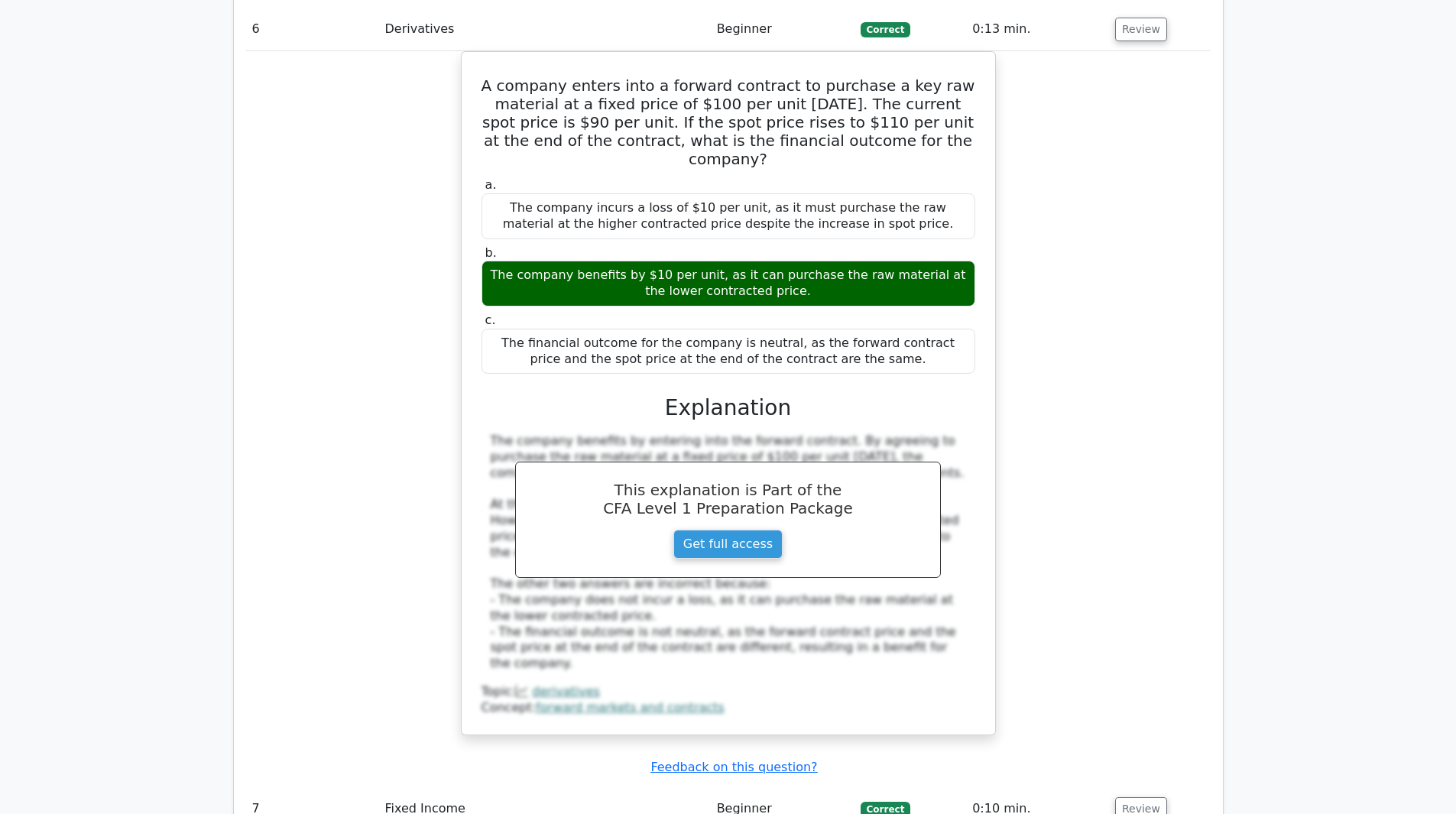
scroll to position [5121, 0]
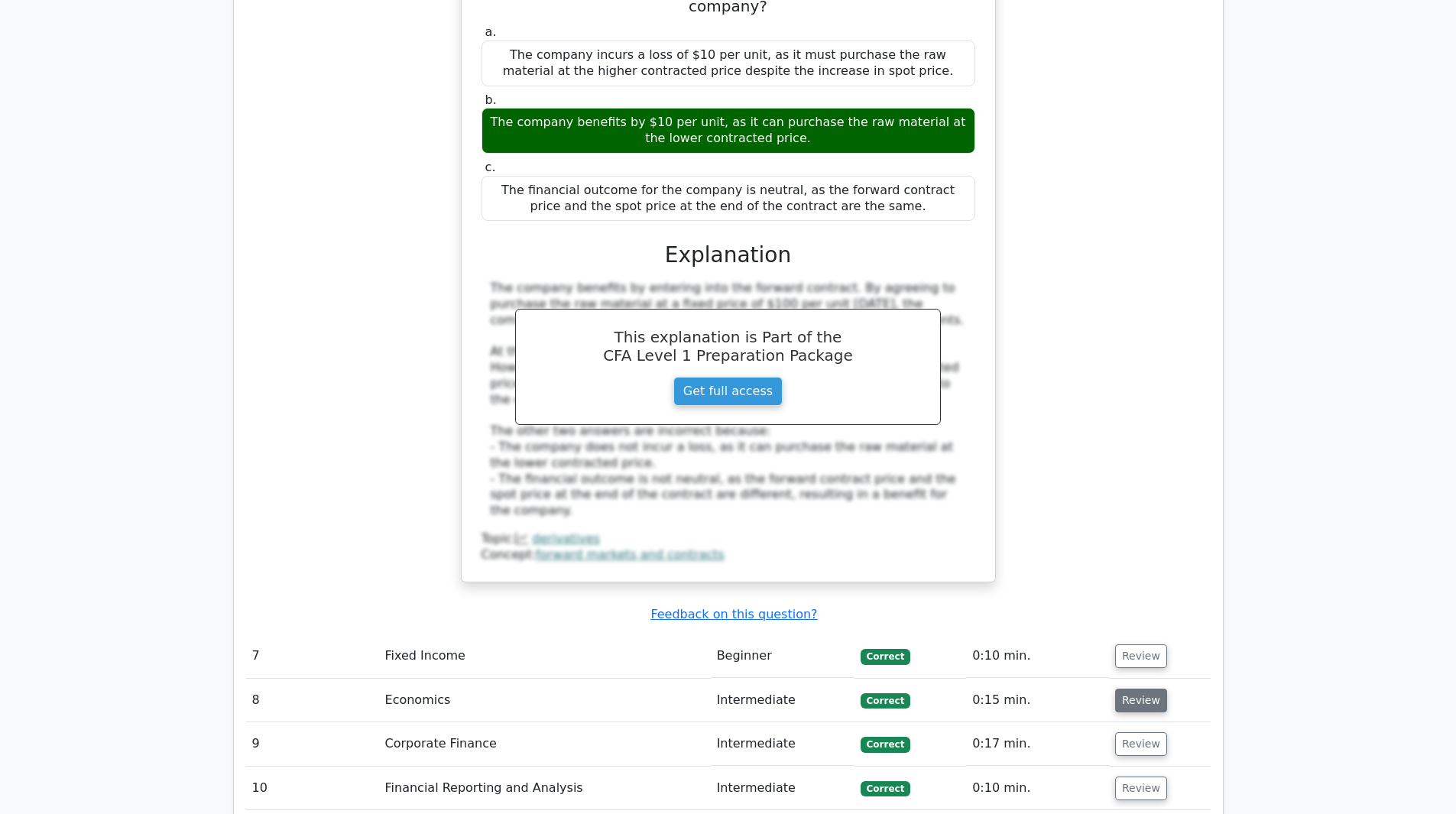
click at [1135, 688] on button "Review" at bounding box center [1141, 699] width 52 height 23
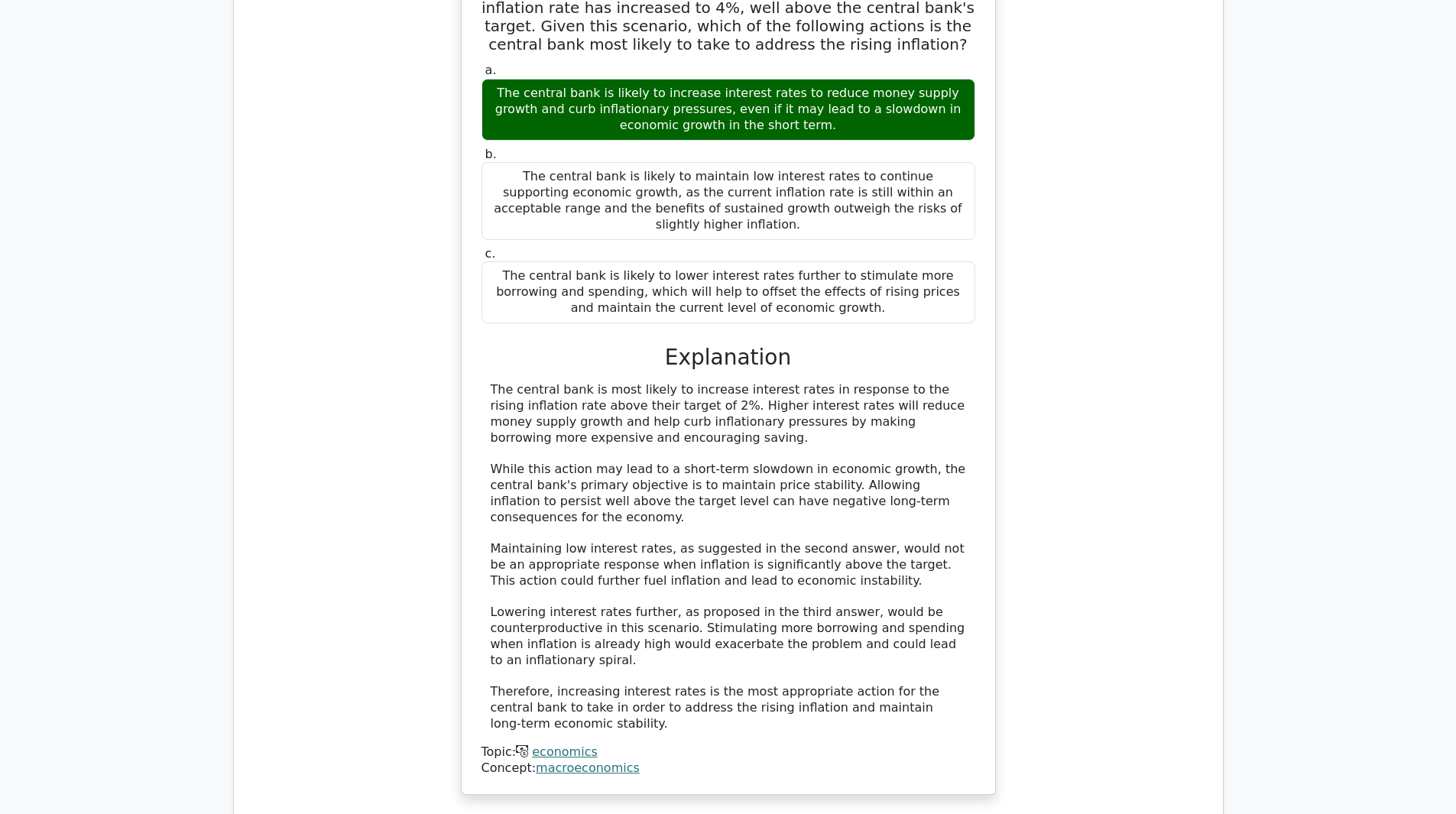
scroll to position [6038, 0]
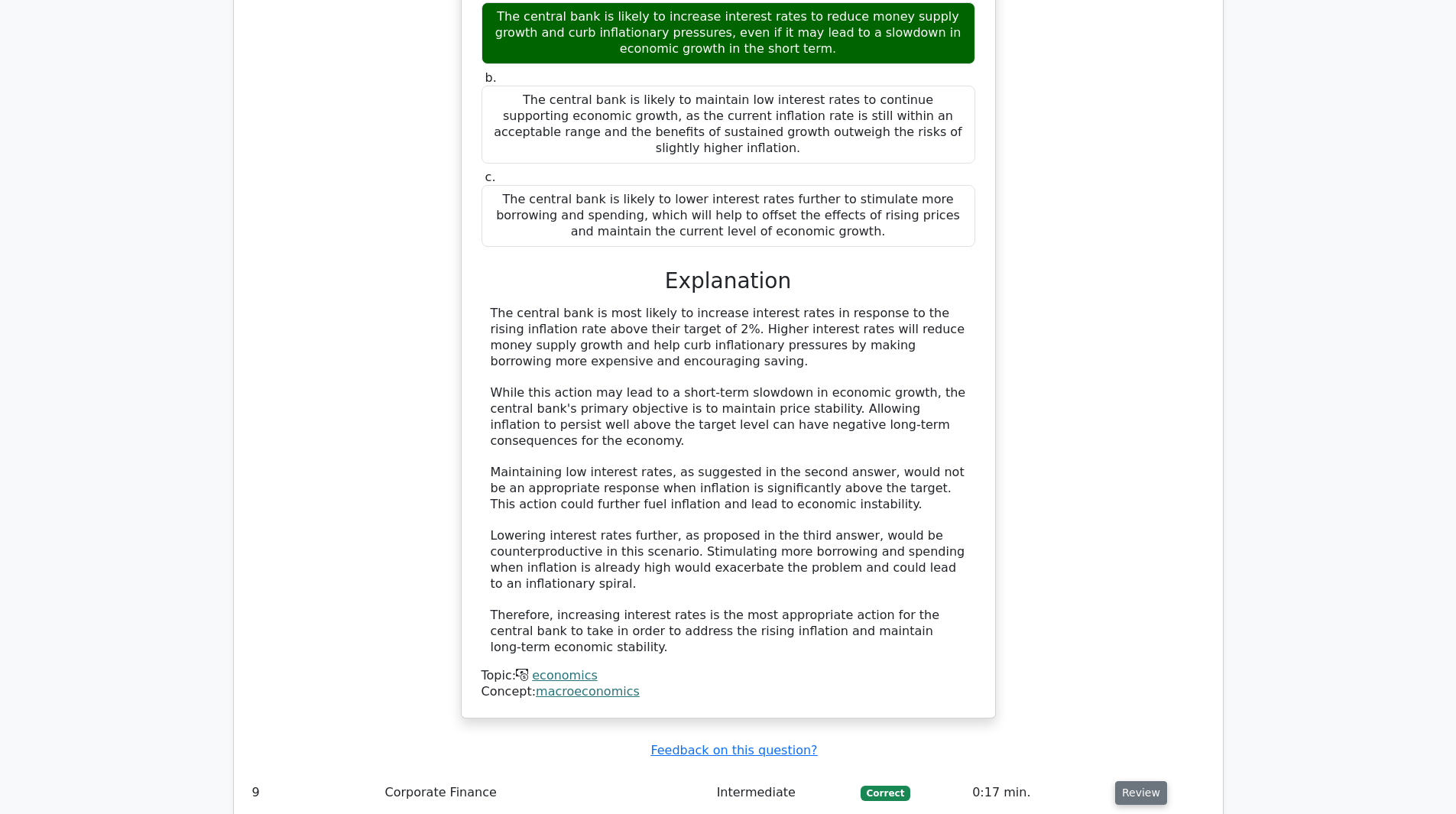
click at [1145, 781] on button "Review" at bounding box center [1141, 793] width 52 height 23
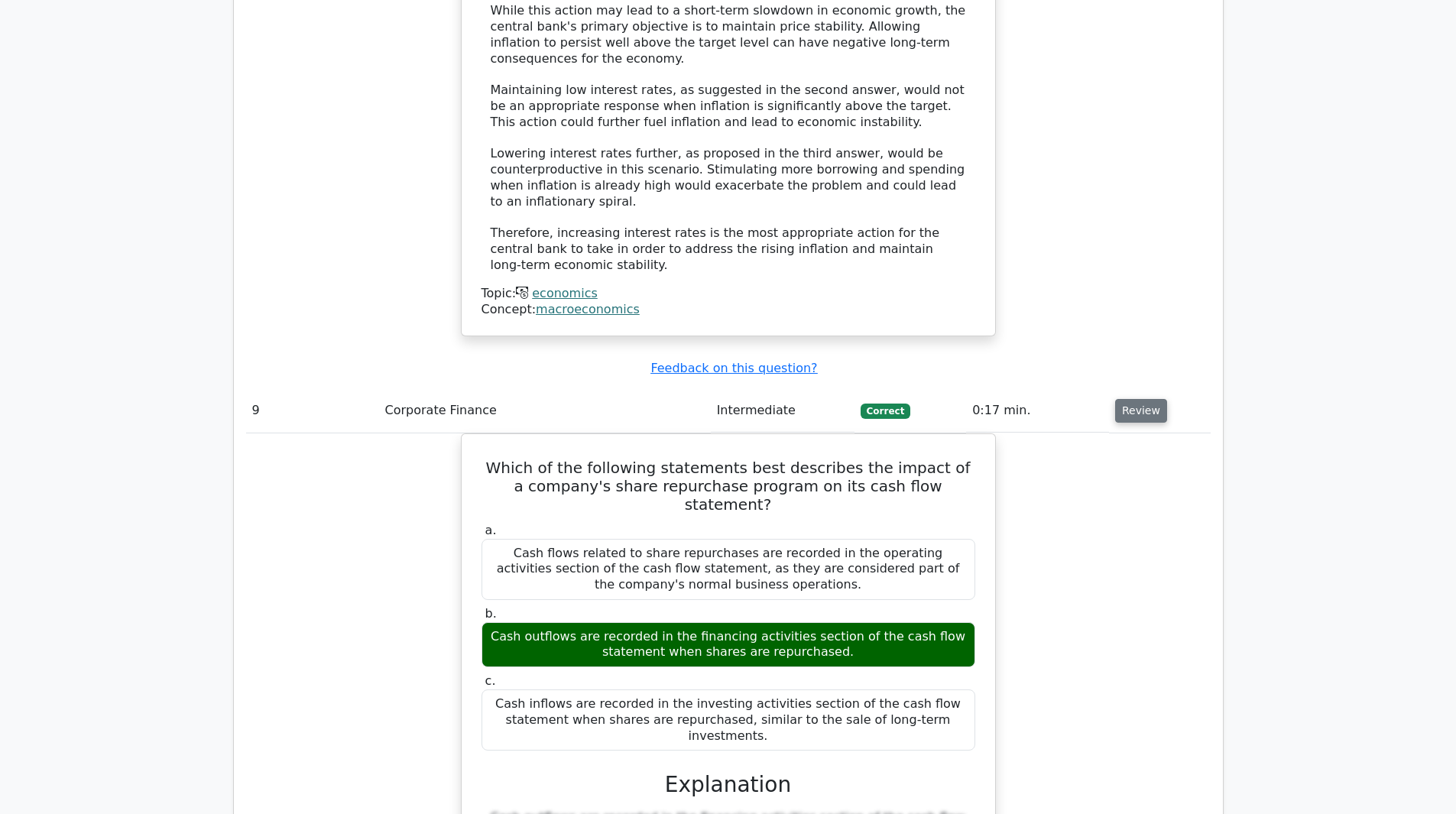
scroll to position [6497, 0]
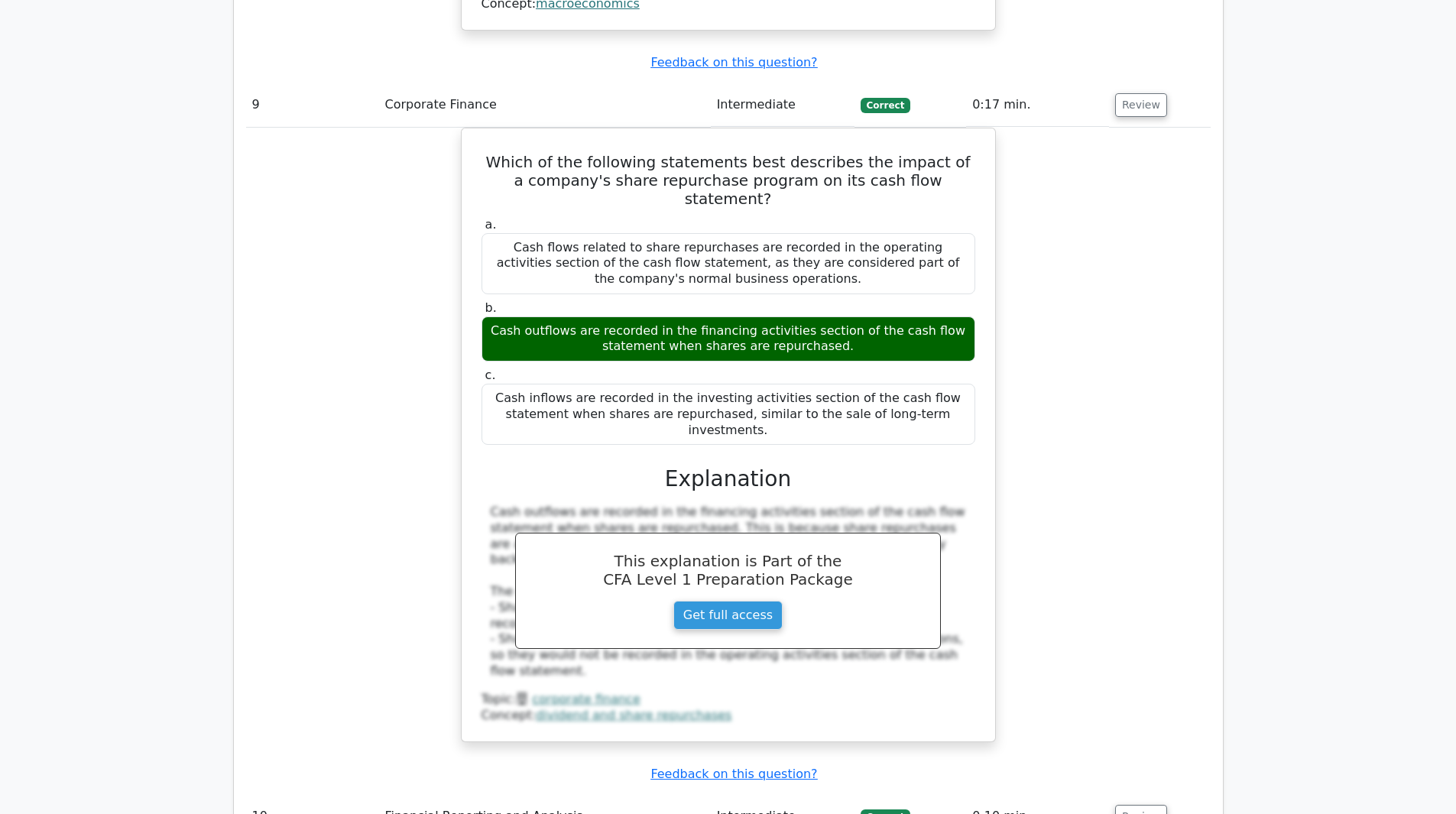
scroll to position [6879, 0]
